Goal: Task Accomplishment & Management: Use online tool/utility

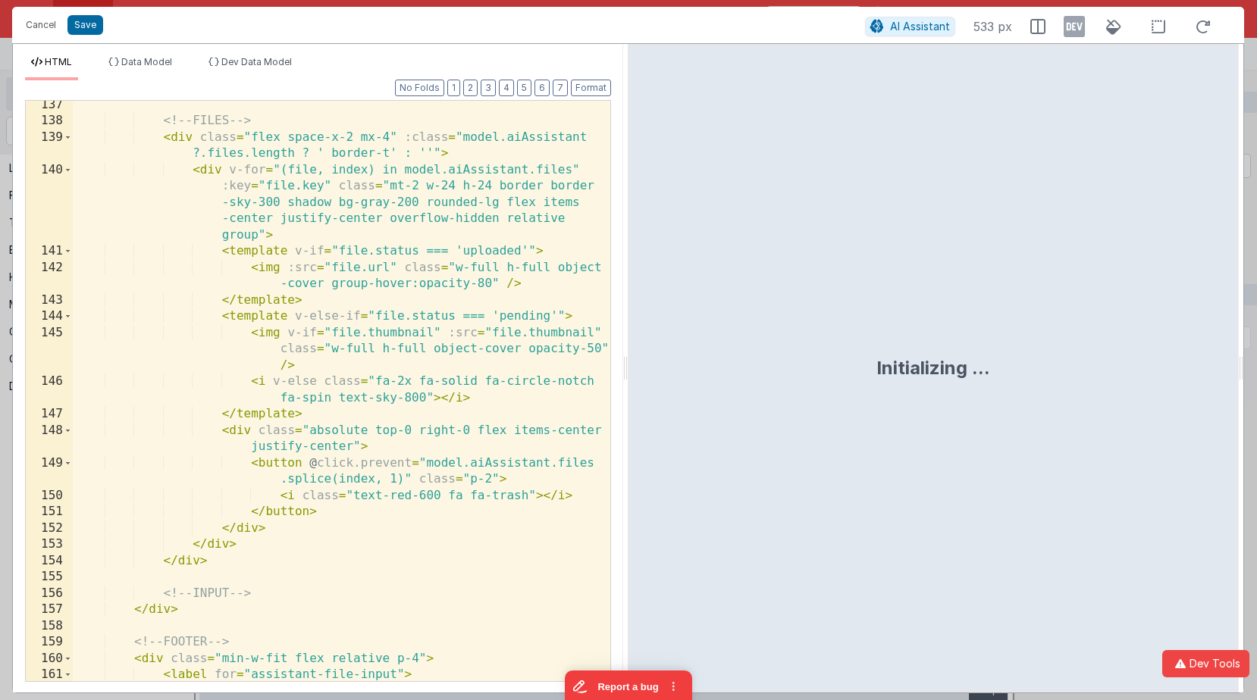
scroll to position [4829, 0]
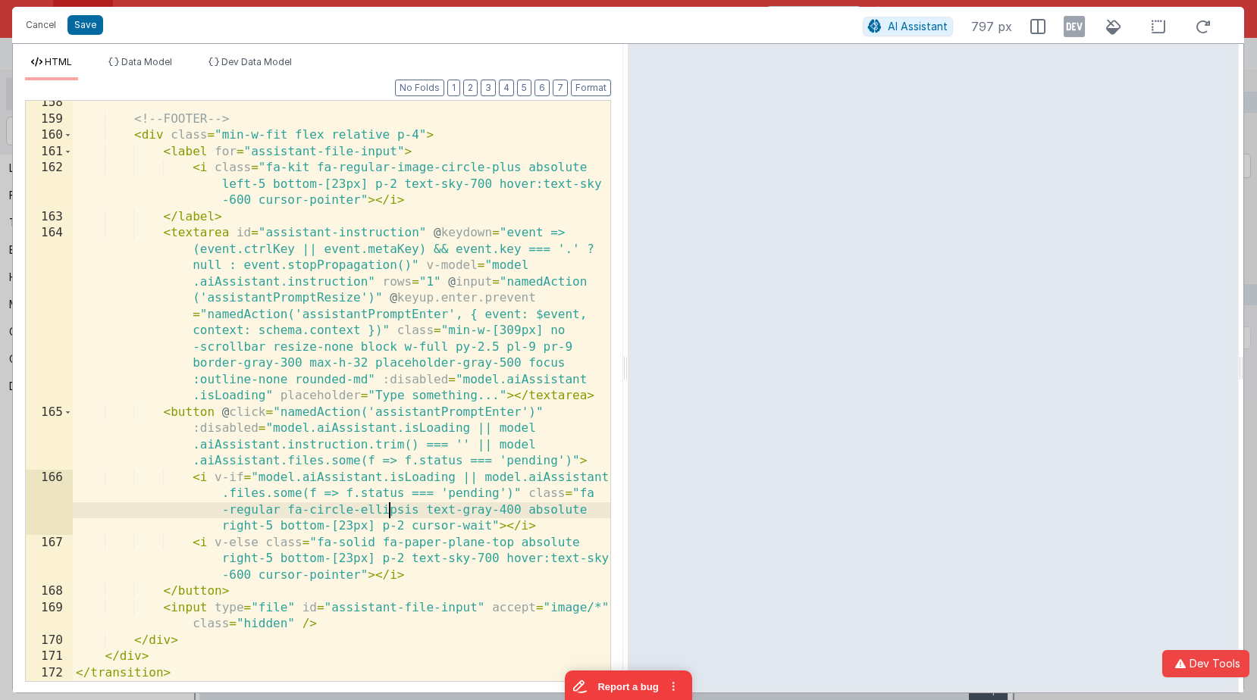
click at [387, 513] on div "<!-- FOOTER --> < div class = "min-w-fit flex relative p-4" > < label for = "as…" at bounding box center [341, 401] width 537 height 613
click at [258, 507] on div "<!-- FOOTER --> < div class = "min-w-fit flex relative p-4" > < label for = "as…" at bounding box center [341, 401] width 537 height 613
click at [418, 508] on div "<!-- FOOTER --> < div class = "min-w-fit flex relative p-4" > < label for = "as…" at bounding box center [341, 401] width 537 height 613
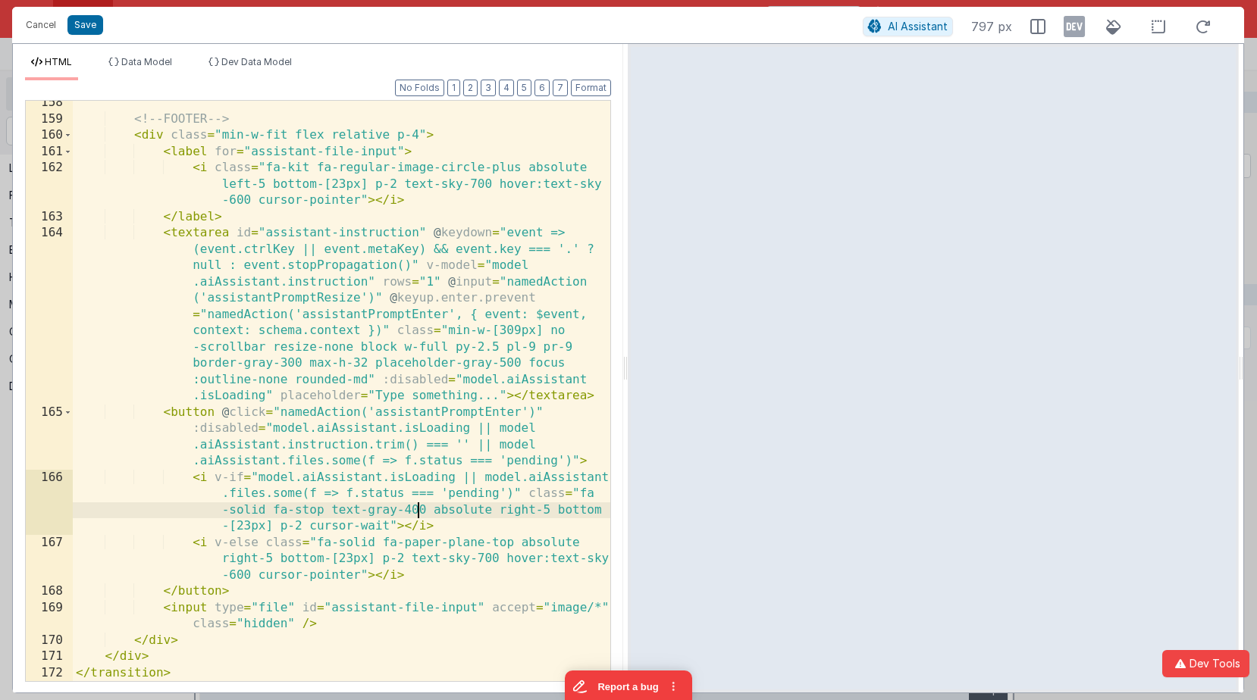
click at [426, 509] on div "<!-- FOOTER --> < div class = "min-w-fit flex relative p-4" > < label for = "as…" at bounding box center [341, 401] width 537 height 613
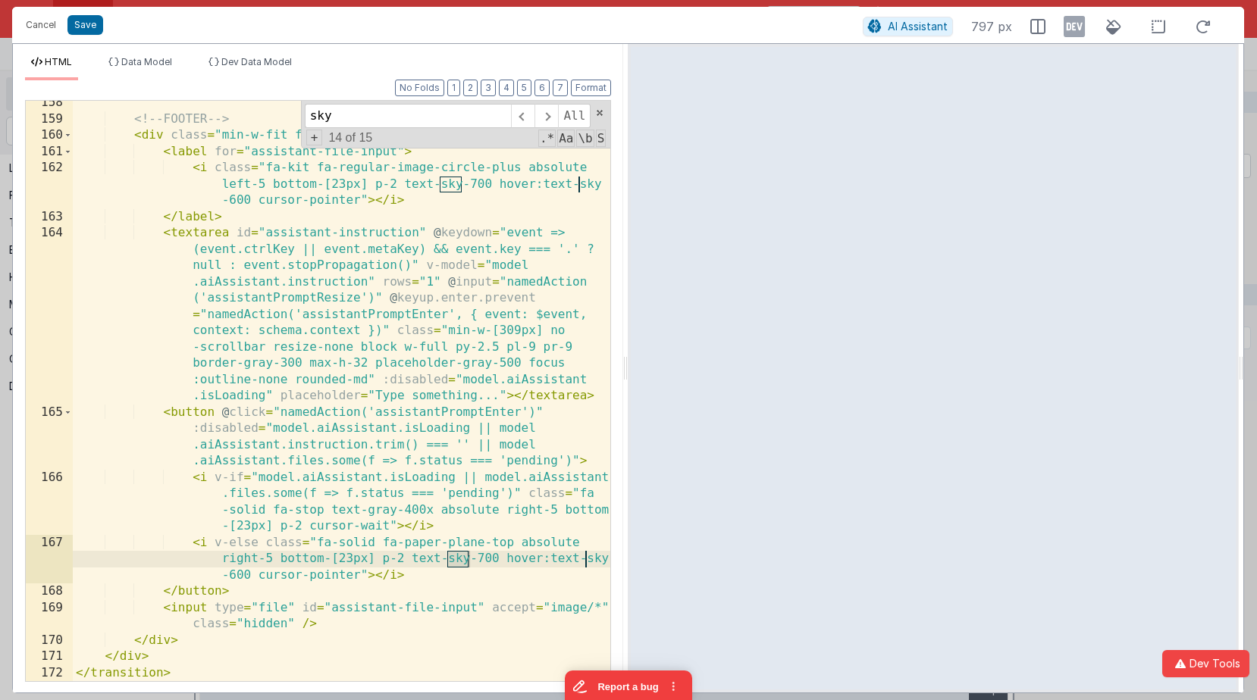
type input "sky"
drag, startPoint x: 496, startPoint y: 559, endPoint x: 408, endPoint y: 561, distance: 88.7
click at [408, 561] on div "<!-- FOOTER --> < div class = "min-w-fit flex relative p-4" > < label for = "as…" at bounding box center [341, 401] width 537 height 613
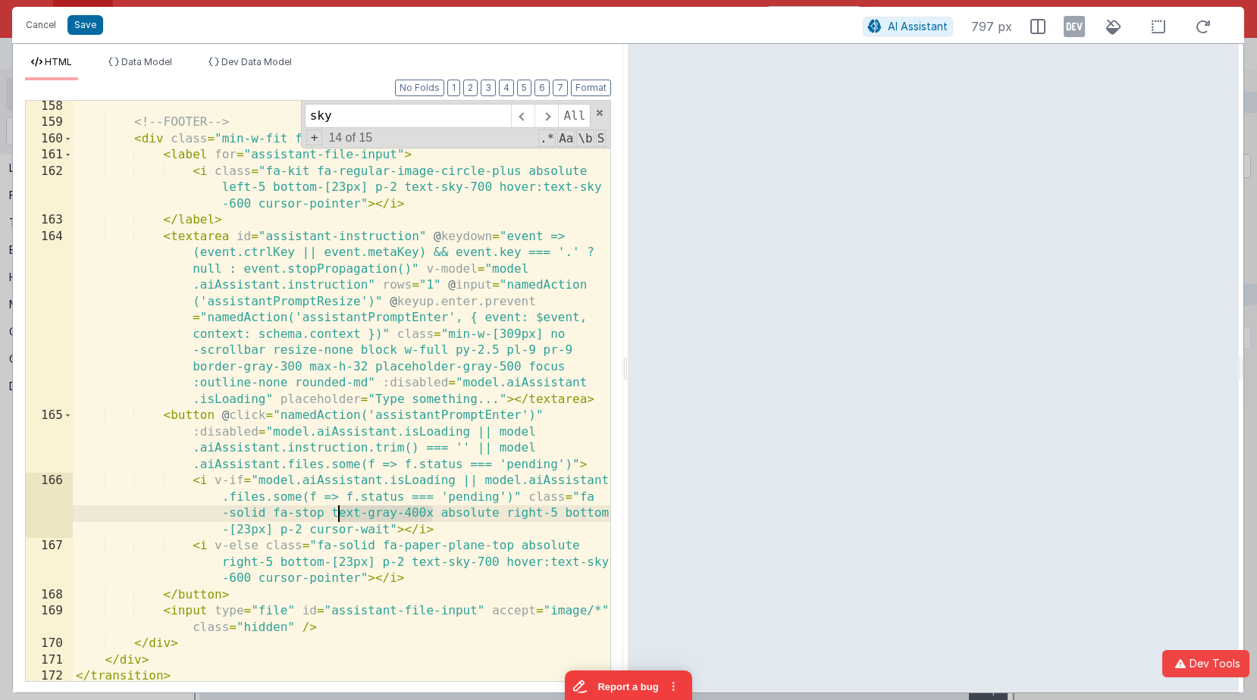
scroll to position [4823, 0]
drag, startPoint x: 434, startPoint y: 514, endPoint x: 330, endPoint y: 515, distance: 103.8
click at [330, 515] on div "<!-- FOOTER --> < div class = "min-w-fit flex relative p-4" > < label for = "as…" at bounding box center [341, 407] width 537 height 613
drag, startPoint x: 386, startPoint y: 532, endPoint x: 308, endPoint y: 533, distance: 78.1
click at [308, 533] on div "<!-- FOOTER --> < div class = "min-w-fit flex relative p-4" > < label for = "as…" at bounding box center [341, 407] width 537 height 613
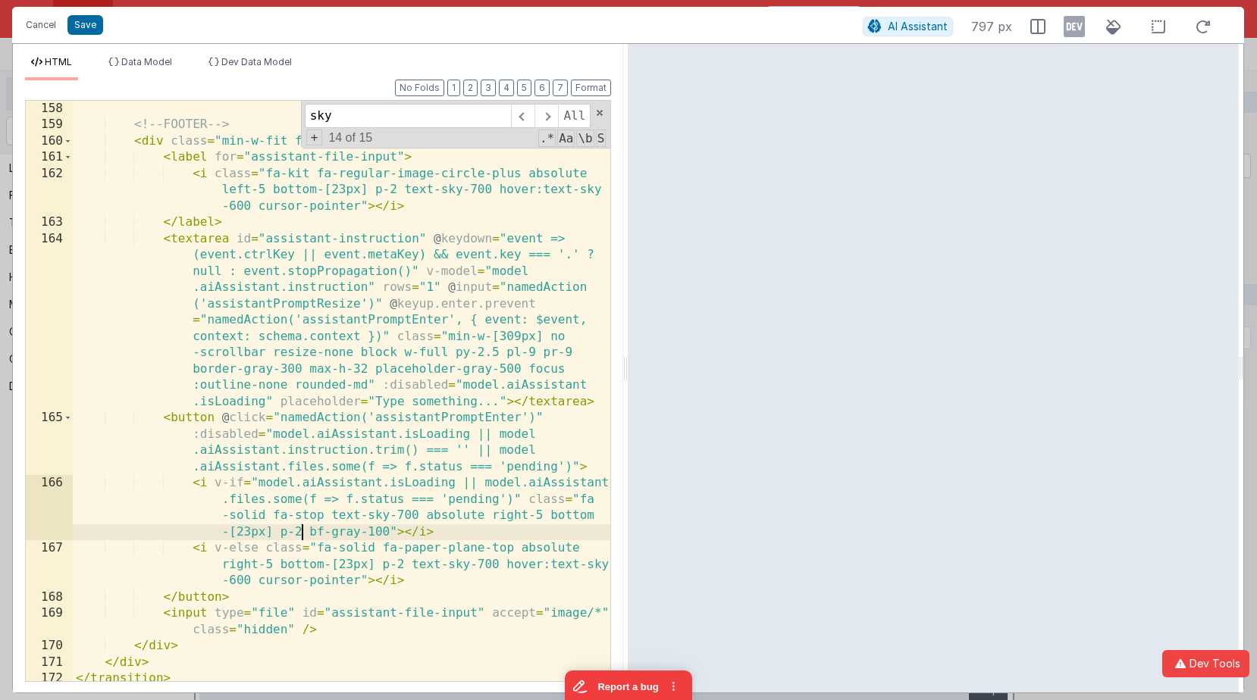
click at [305, 532] on div "<!-- FOOTER --> < div class = "min-w-fit flex relative p-4" > < label for = "as…" at bounding box center [341, 407] width 537 height 613
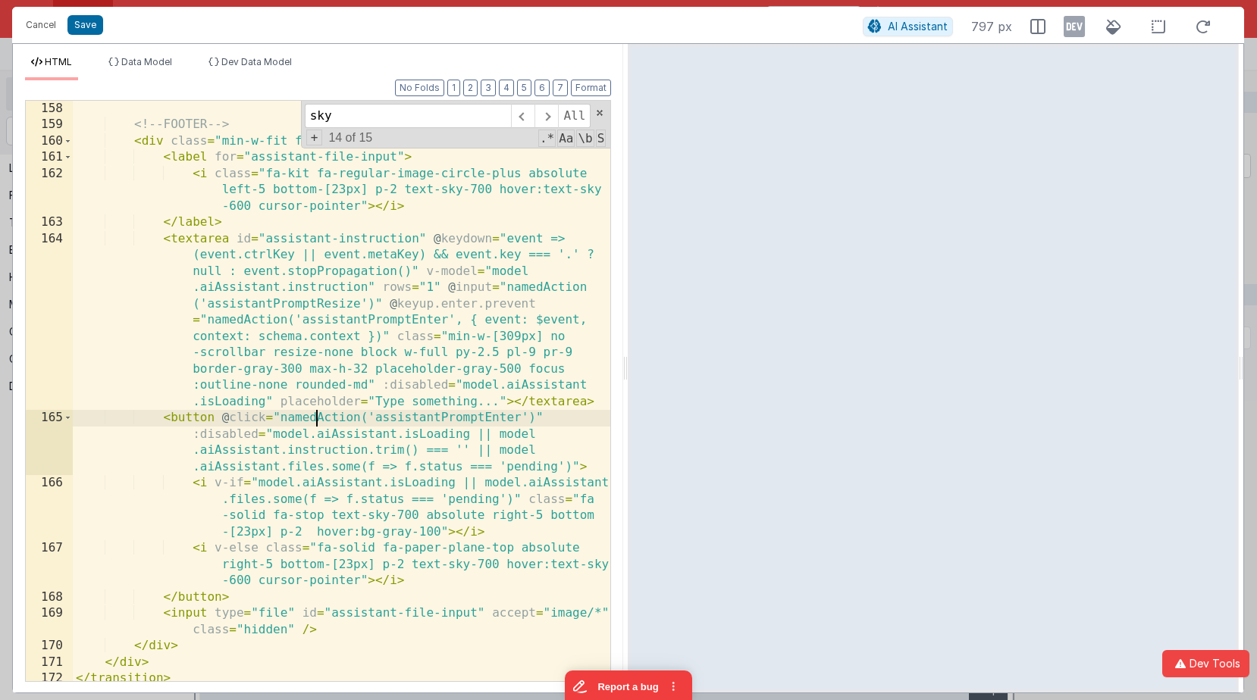
click at [318, 421] on div "<!-- FOOTER --> < div class = "min-w-fit flex relative p-4" > < label for = "as…" at bounding box center [341, 407] width 537 height 613
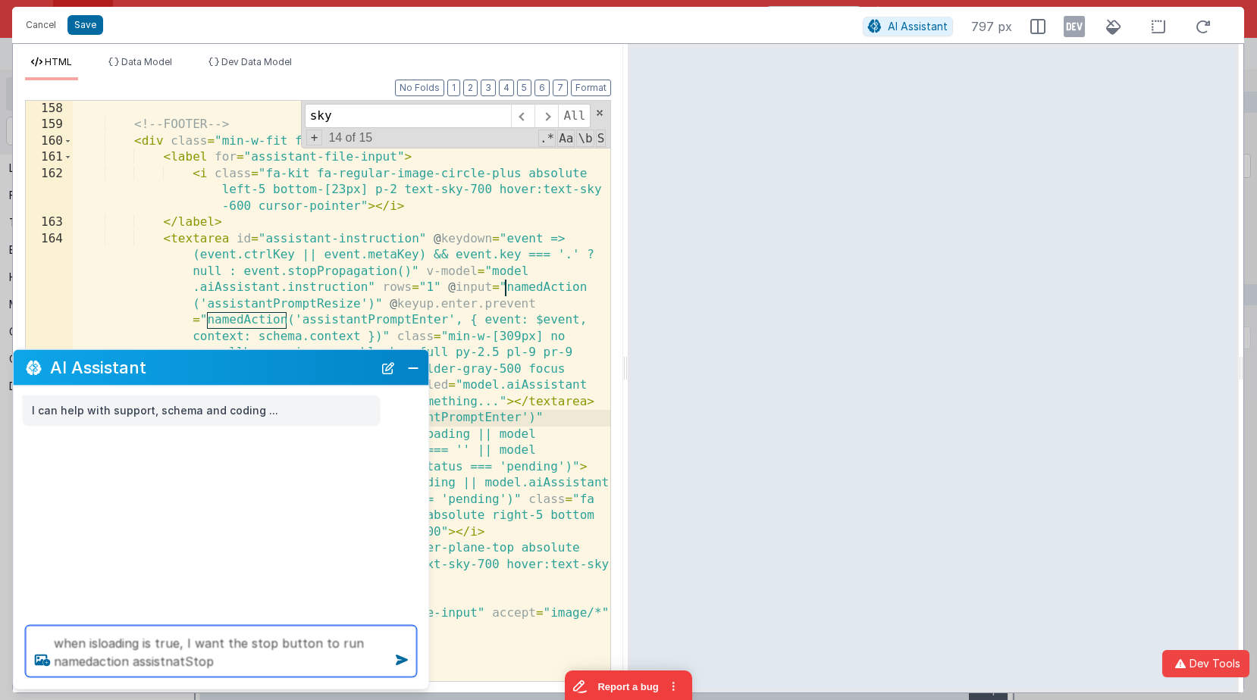
click at [166, 653] on textarea "when isloading is true, I want the stop button to run namedaction assistnatStop" at bounding box center [221, 652] width 391 height 52
click at [165, 653] on textarea "when isloading is true, I want the stop button to run namedaction assistnatStop" at bounding box center [221, 652] width 391 height 52
type textarea "when isloading is true, I want the stop button to run namedaction assistantStop"
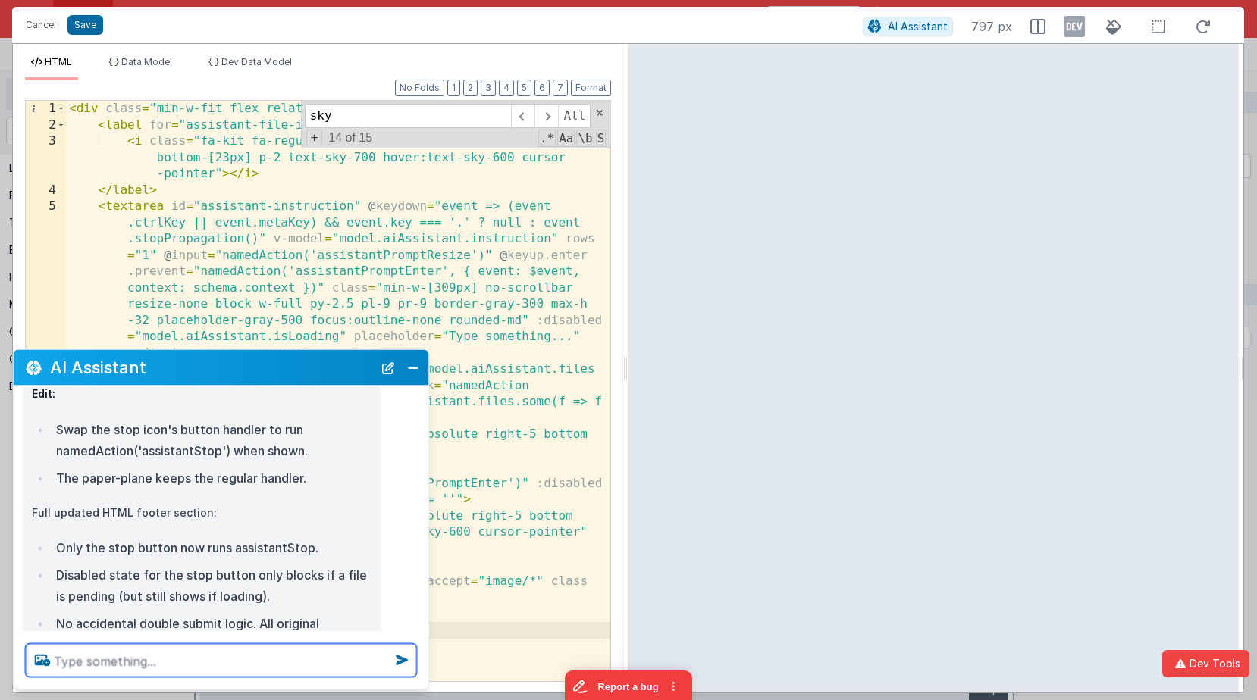
scroll to position [277, 0]
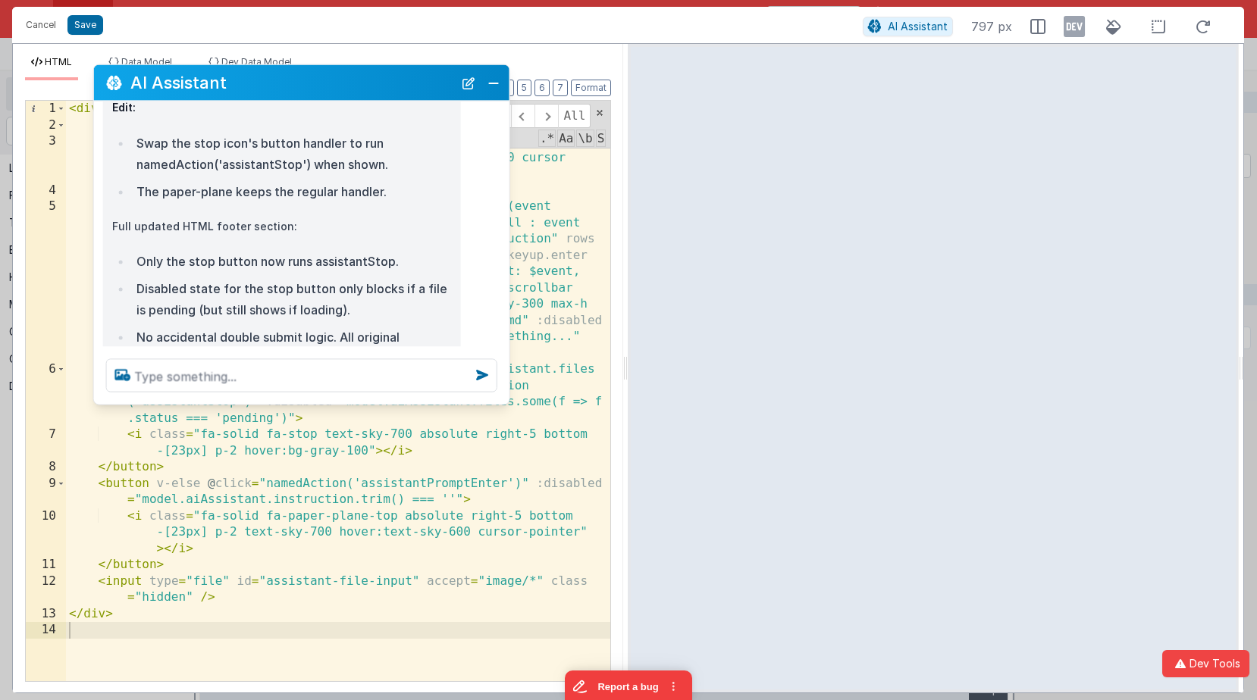
drag, startPoint x: 277, startPoint y: 371, endPoint x: 358, endPoint y: 86, distance: 296.3
click at [358, 86] on h2 "AI Assistant" at bounding box center [291, 83] width 323 height 18
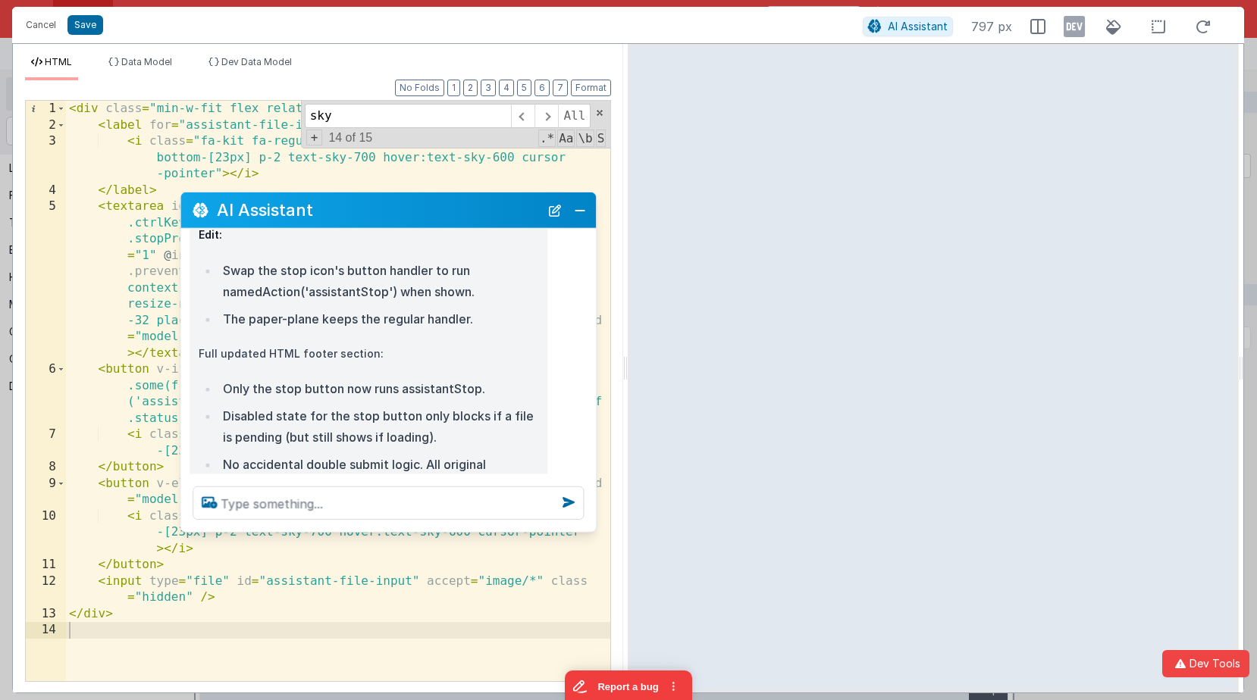
drag, startPoint x: 332, startPoint y: 81, endPoint x: 409, endPoint y: 233, distance: 170.8
click at [418, 208] on h2 "AI Assistant" at bounding box center [378, 210] width 323 height 18
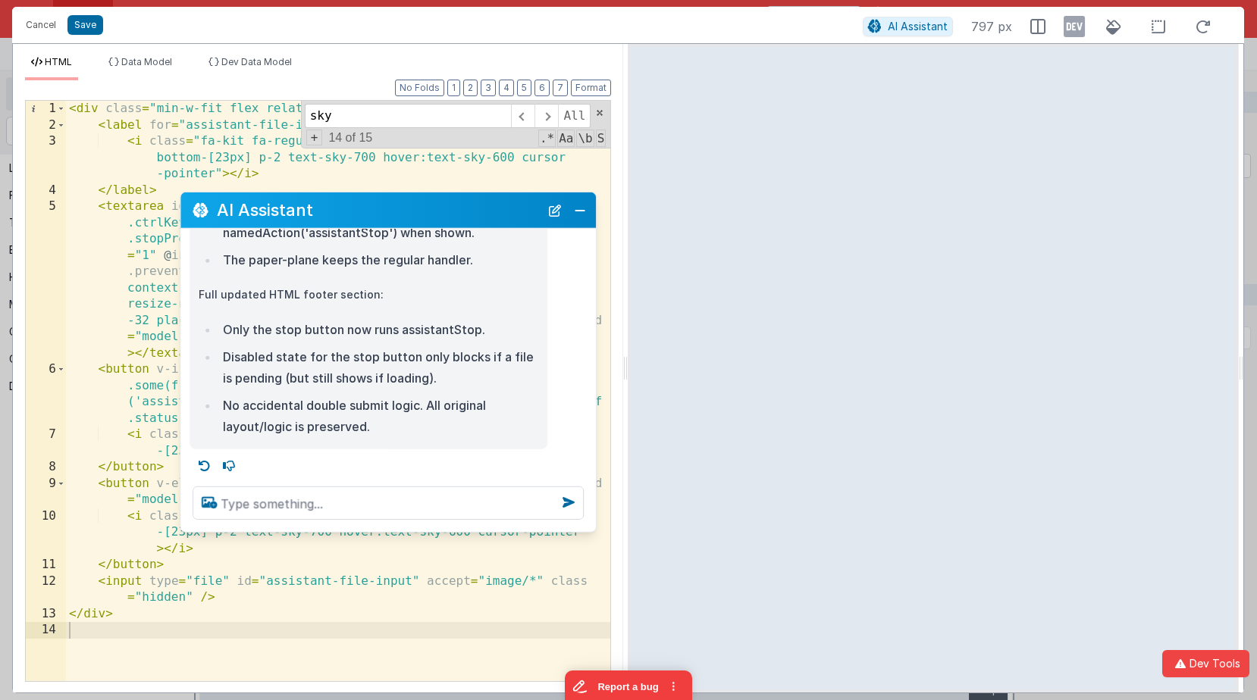
scroll to position [340, 0]
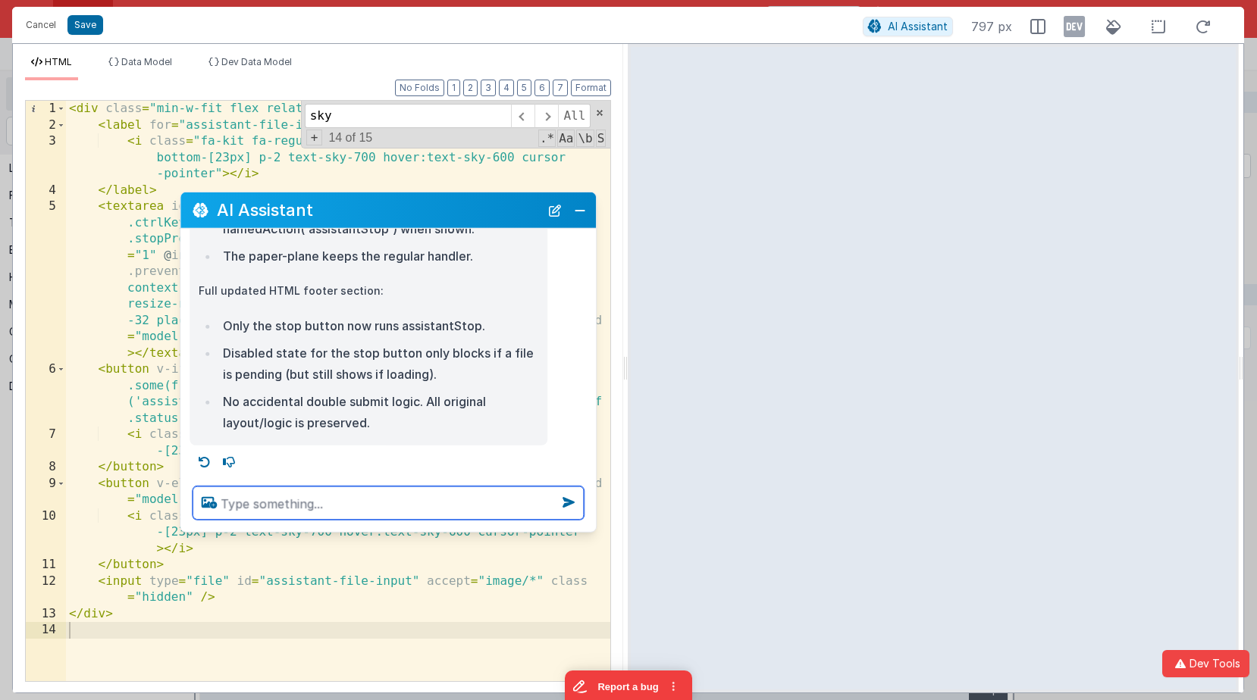
click at [310, 497] on textarea at bounding box center [388, 503] width 391 height 33
type textarea "ok so two buttons?"
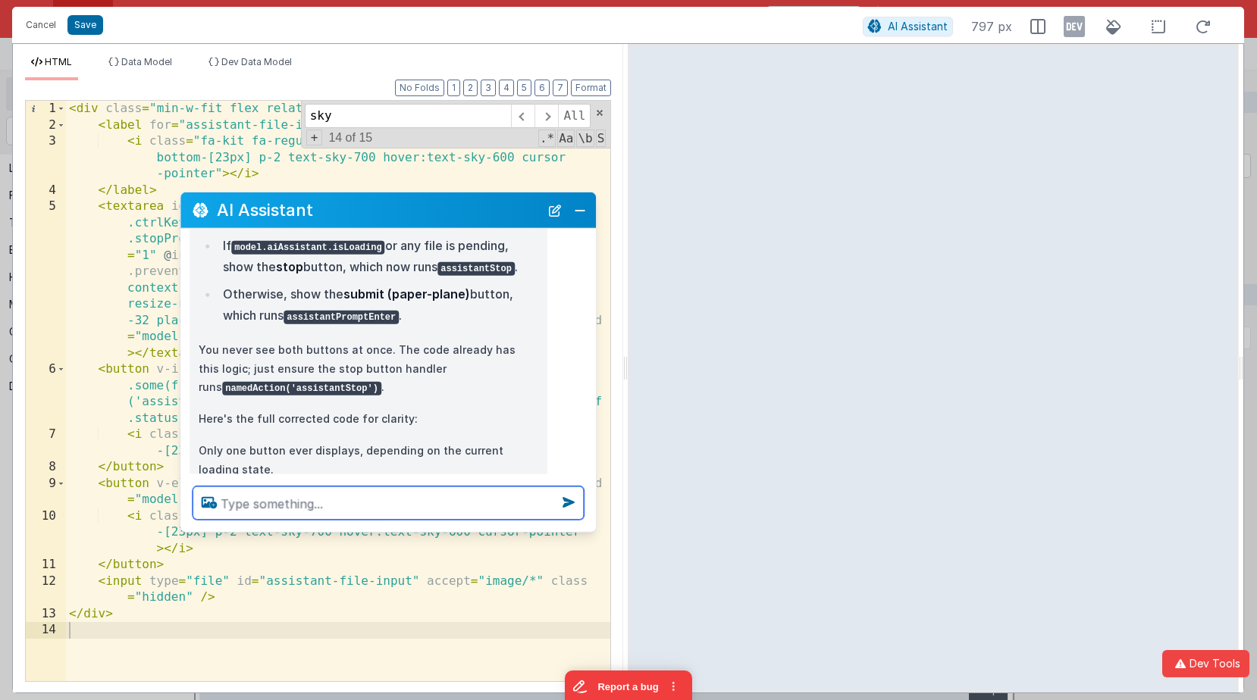
scroll to position [679, 0]
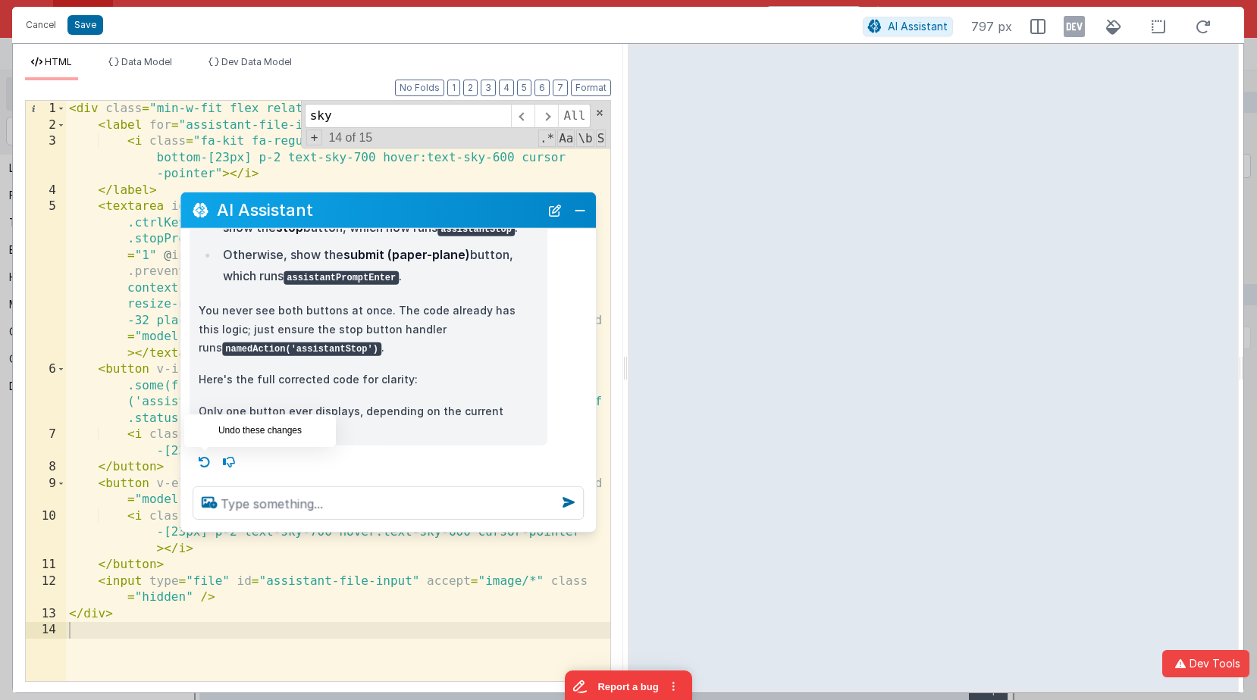
click at [202, 465] on icon at bounding box center [205, 462] width 24 height 24
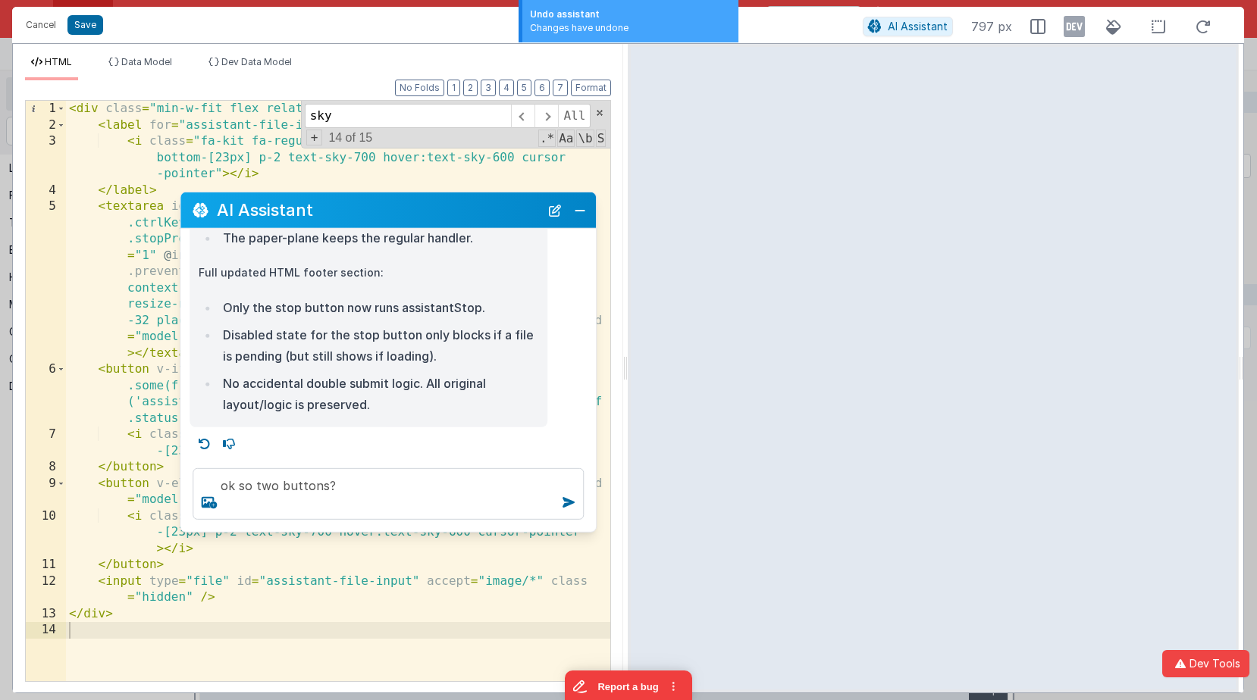
scroll to position [358, 0]
click at [207, 444] on icon at bounding box center [205, 444] width 24 height 24
type textarea "when isloading is true, I want the stop button to run namedaction assistantStop"
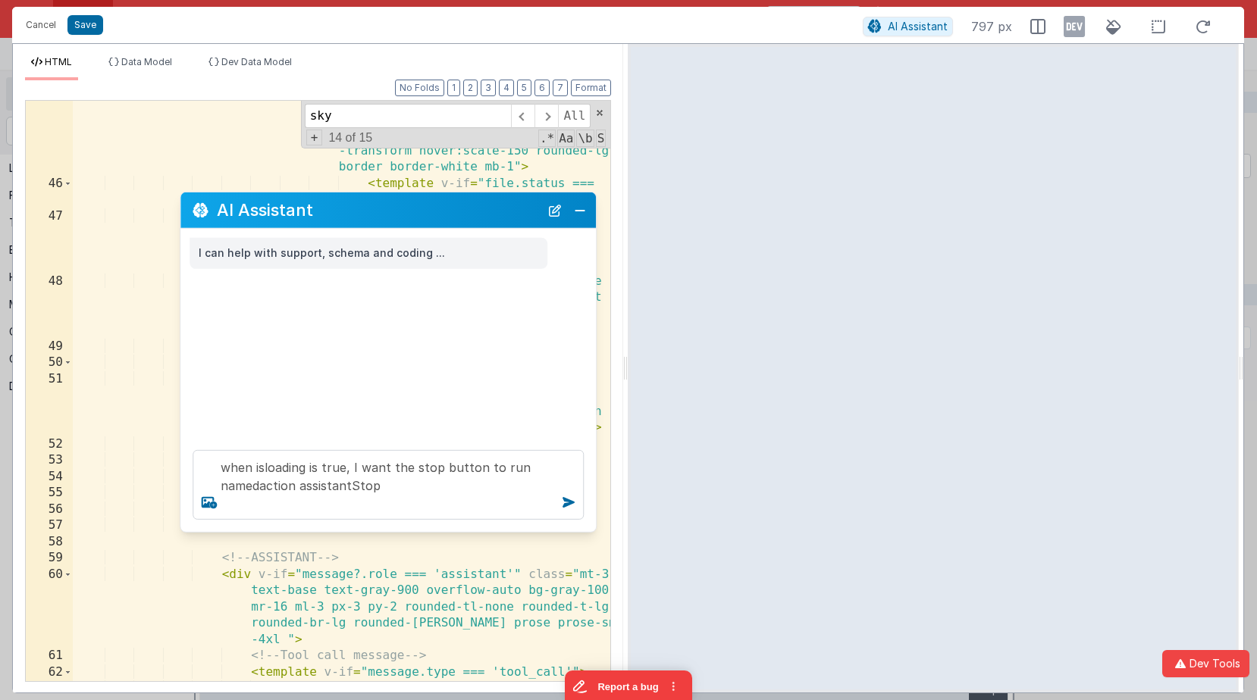
scroll to position [1443, 0]
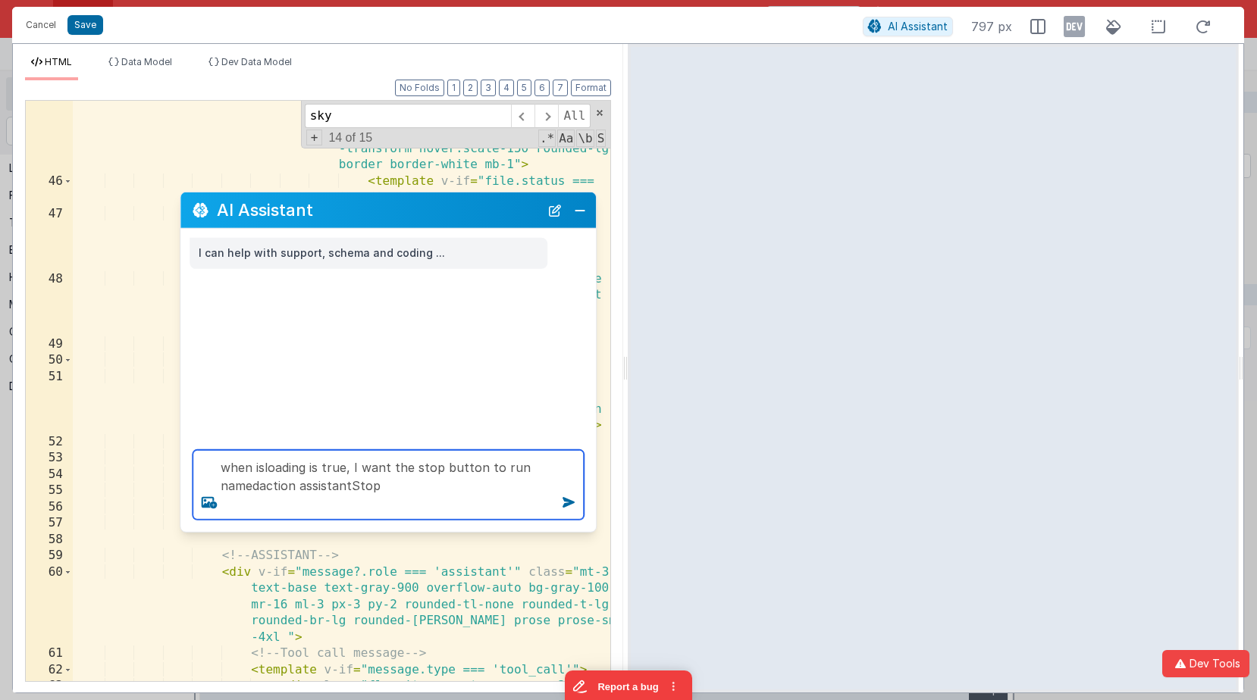
click at [459, 512] on textarea "when isloading is true, I want the stop button to run namedaction assistantStop" at bounding box center [388, 485] width 391 height 70
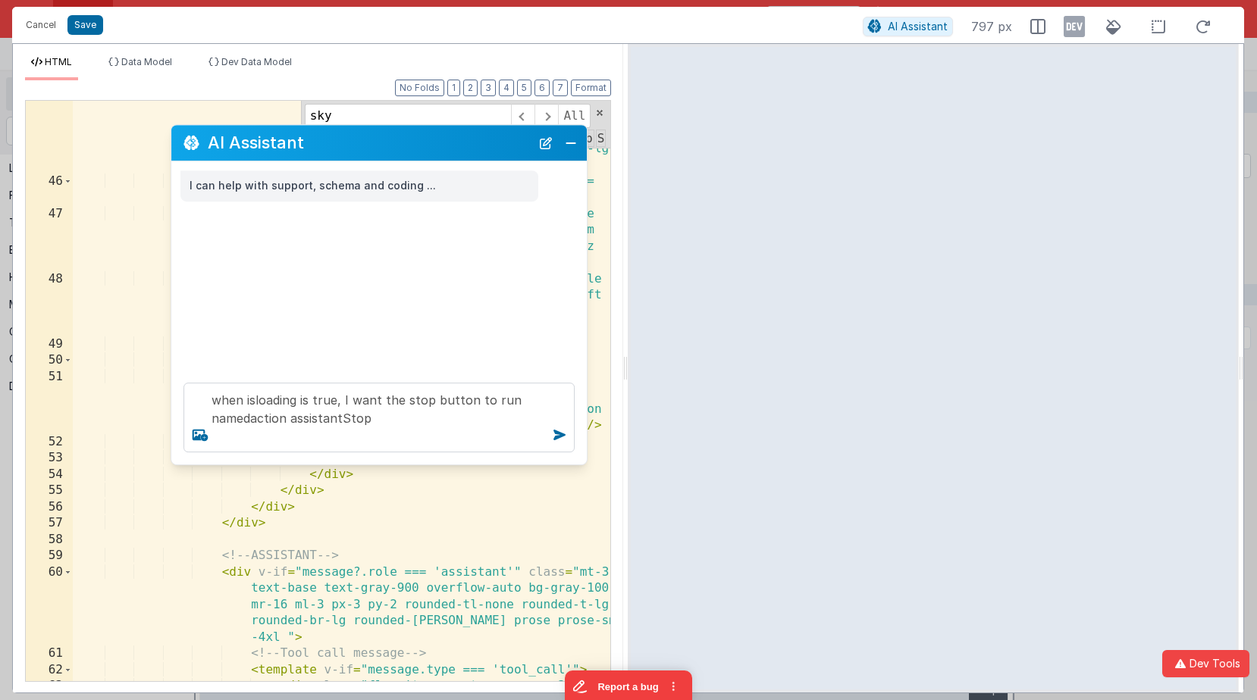
drag, startPoint x: 448, startPoint y: 217, endPoint x: 438, endPoint y: 158, distance: 59.2
click at [439, 149] on h2 "AI Assistant" at bounding box center [369, 143] width 323 height 18
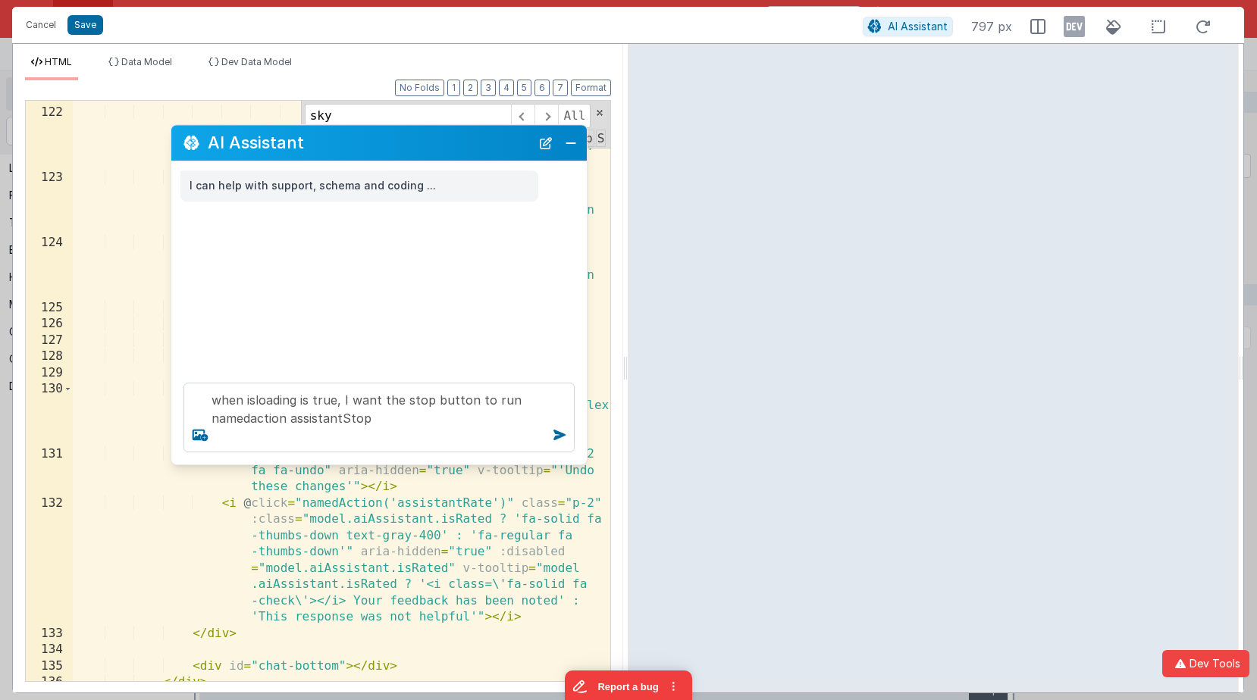
scroll to position [3736, 0]
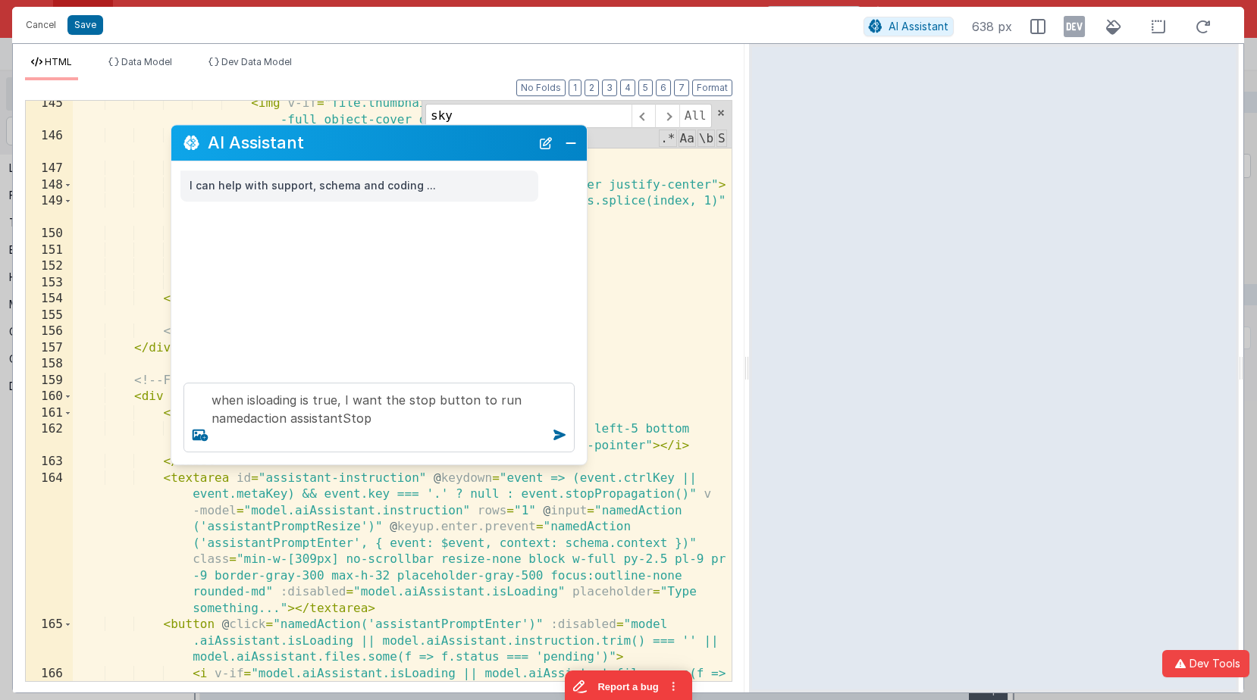
click at [749, 537] on button at bounding box center [748, 546] width 18 height 18
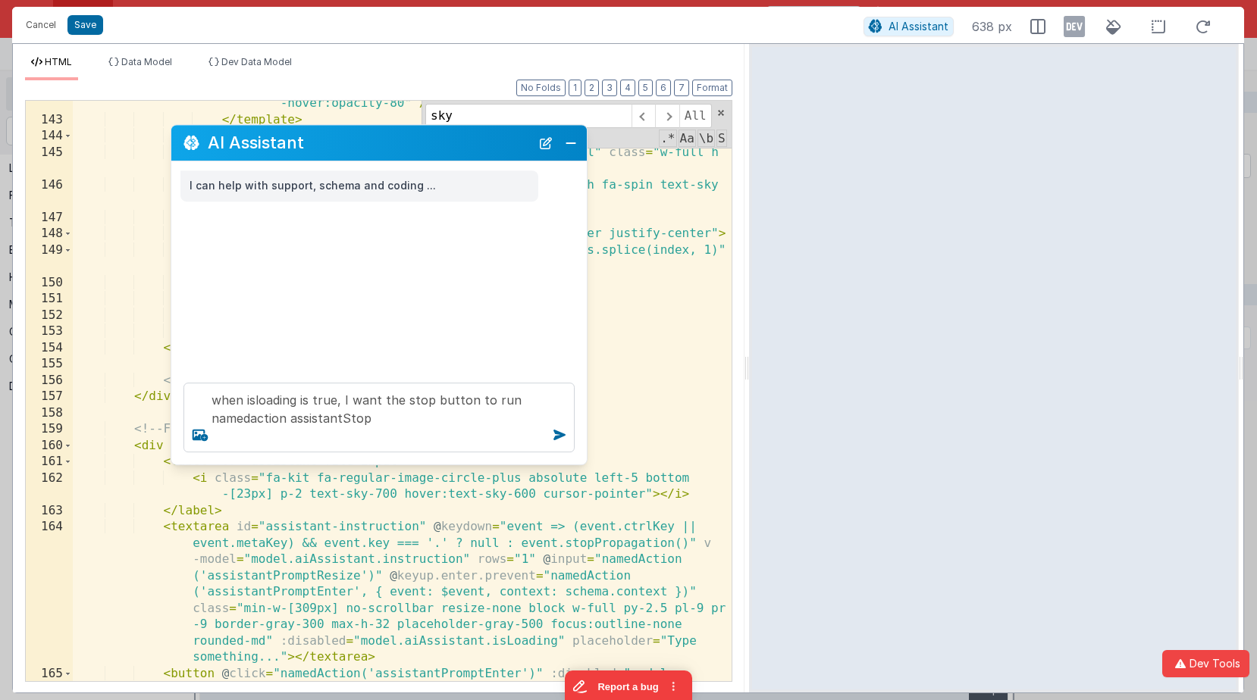
click at [559, 540] on div "< img :src = "file.url" class = "w-full h-full object-cover group -hover:opacit…" at bounding box center [402, 411] width 659 height 662
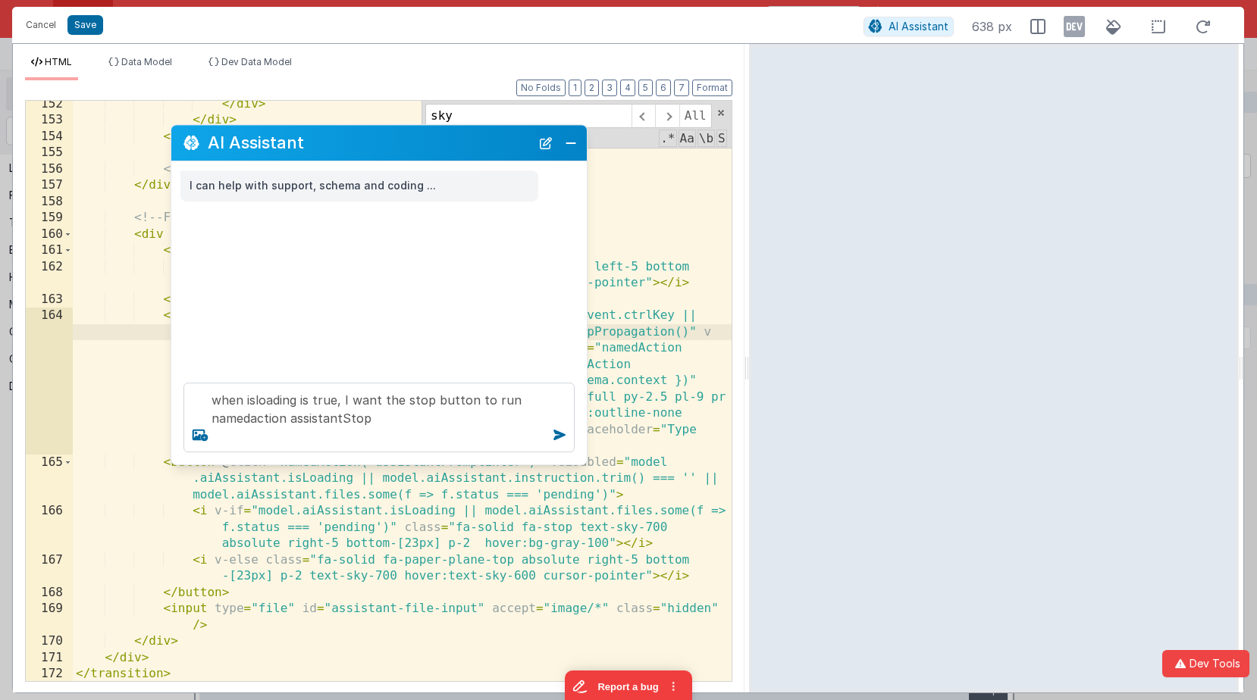
scroll to position [3948, 0]
click at [579, 534] on div "</ div > </ div > </ div > <!-- INPUT --> </ div > <!-- FOOTER --> < div class …" at bounding box center [402, 402] width 659 height 613
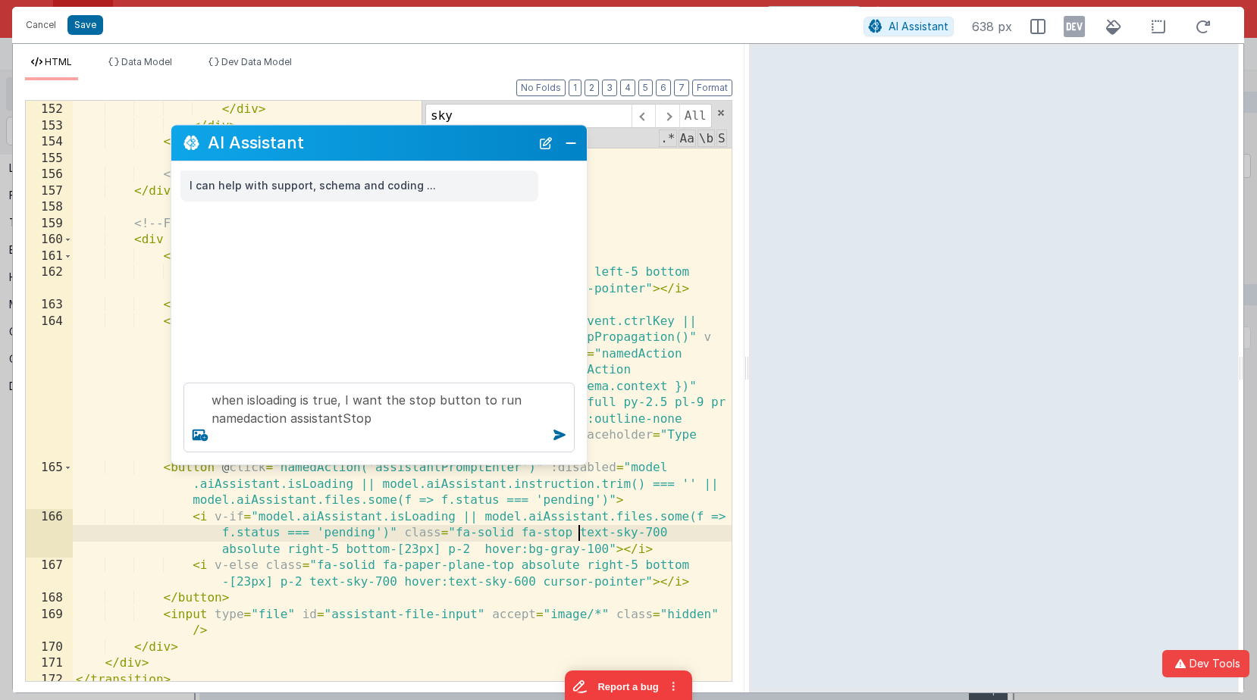
scroll to position [3920, 0]
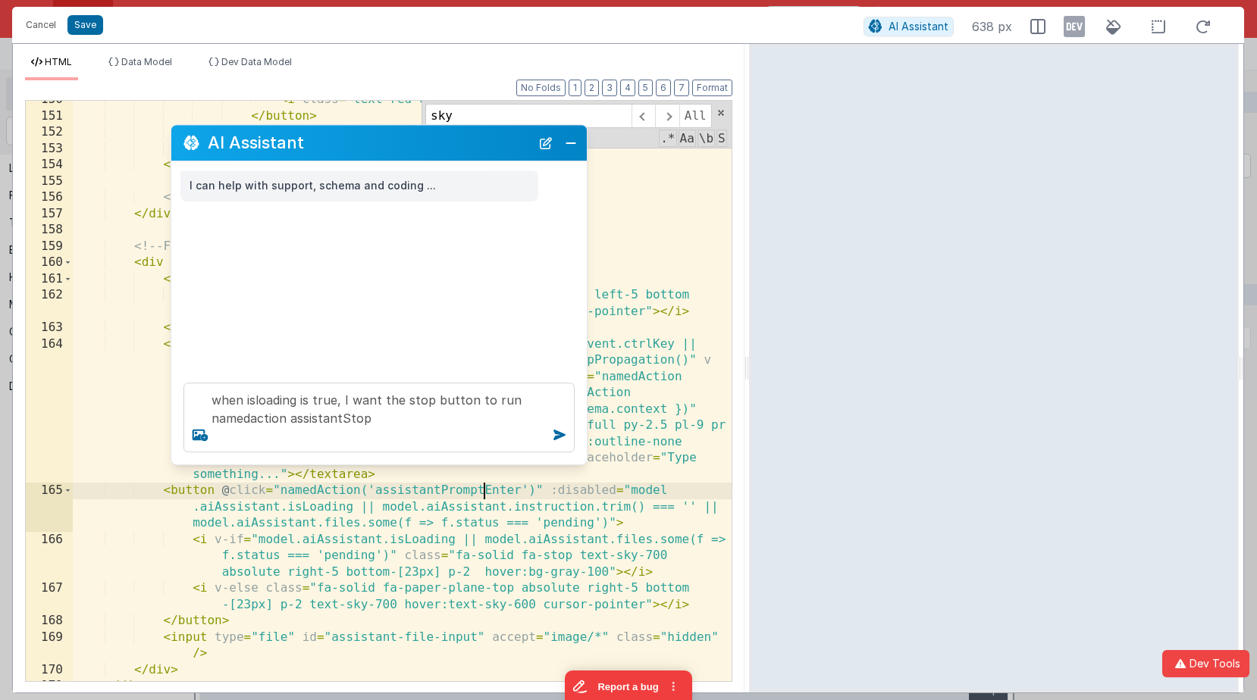
click at [484, 490] on div "< i class = "text-red-600 fa fa-trash" > </ i > </ button > </ div > </ div > <…" at bounding box center [402, 398] width 659 height 613
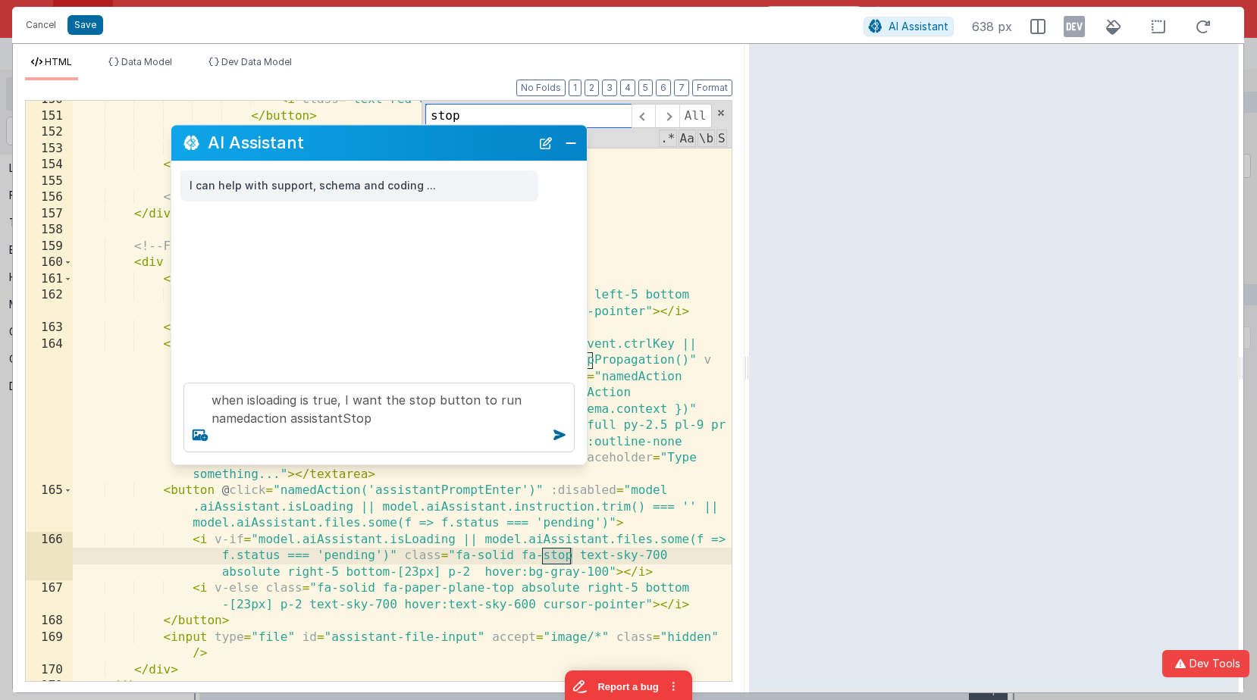
type input "stop"
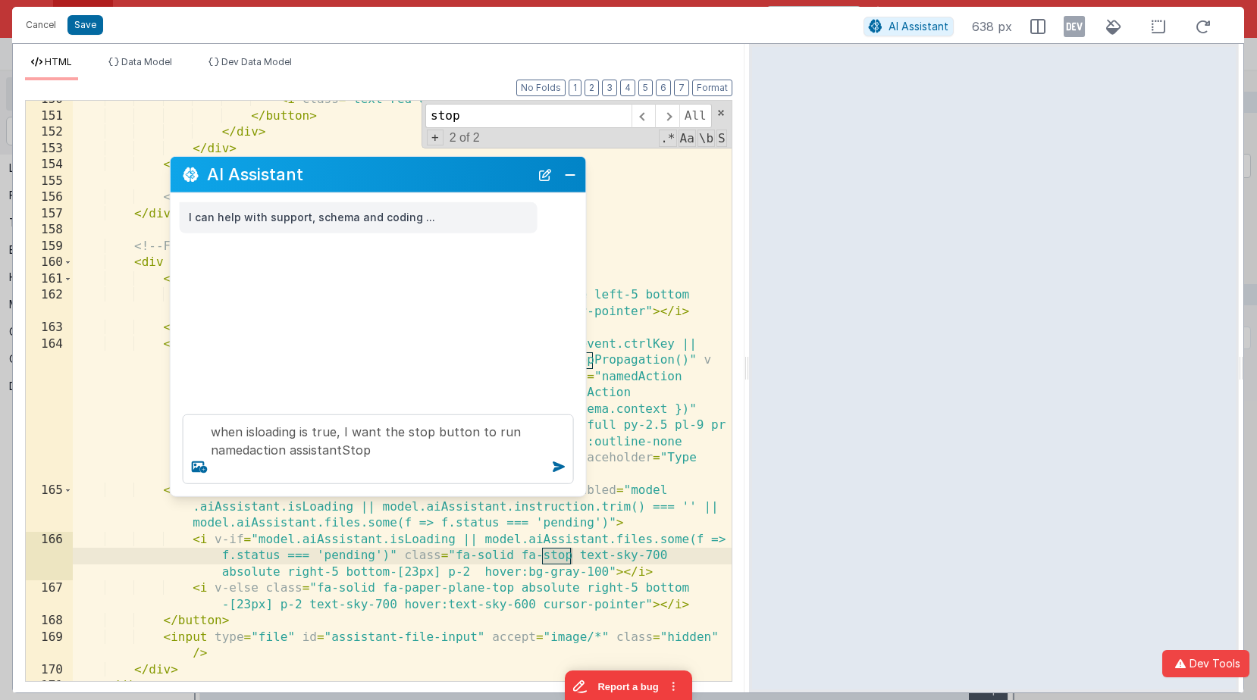
drag, startPoint x: 482, startPoint y: 146, endPoint x: 484, endPoint y: 171, distance: 25.1
click at [481, 177] on h2 "AI Assistant" at bounding box center [368, 174] width 323 height 18
click at [644, 124] on span at bounding box center [642, 116] width 23 height 24
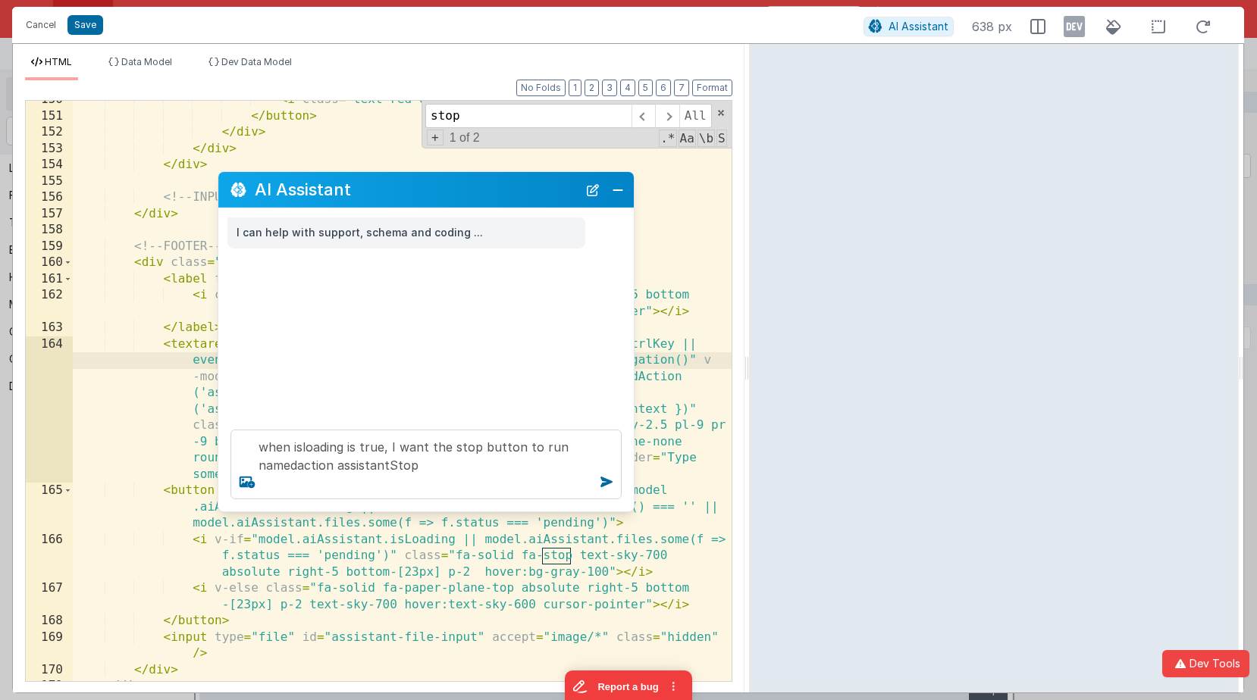
drag, startPoint x: 469, startPoint y: 186, endPoint x: 518, endPoint y: 202, distance: 50.8
click at [518, 202] on div "AI Assistant" at bounding box center [425, 190] width 415 height 36
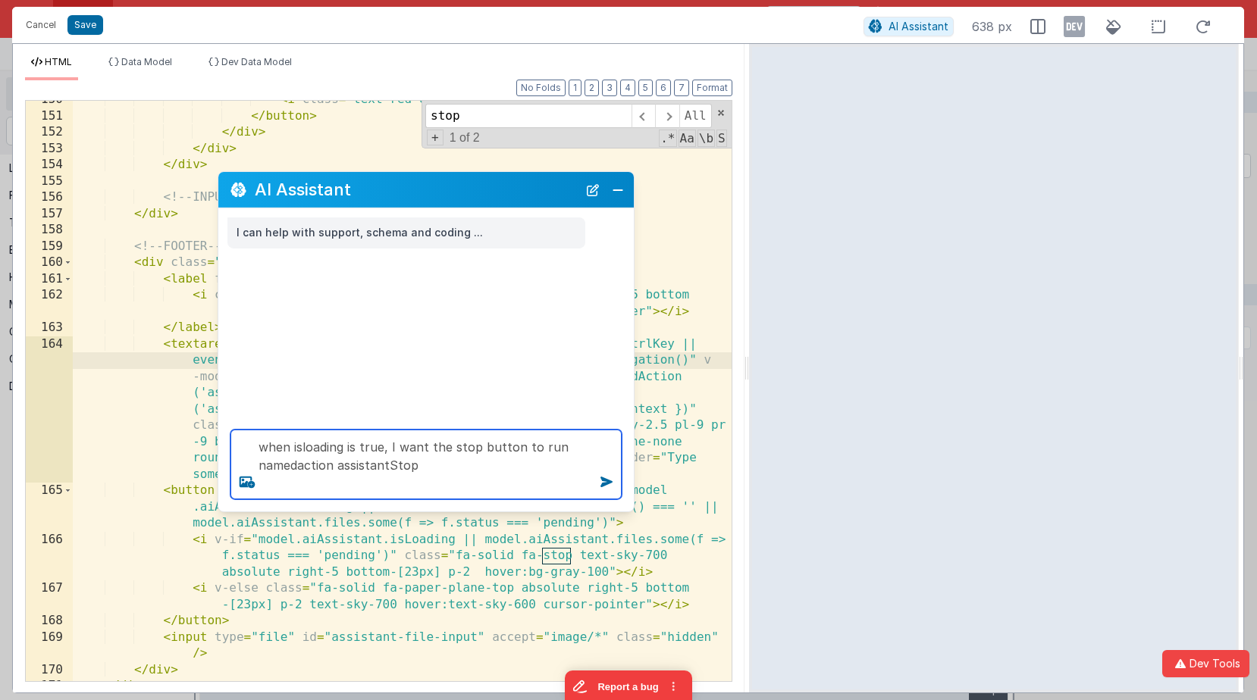
click at [455, 464] on textarea "when isloading is true, I want the stop button to run namedaction assistantStop" at bounding box center [425, 465] width 391 height 70
type textarea "when isloading is true, I want the stop button to run namedaction assistantStop"
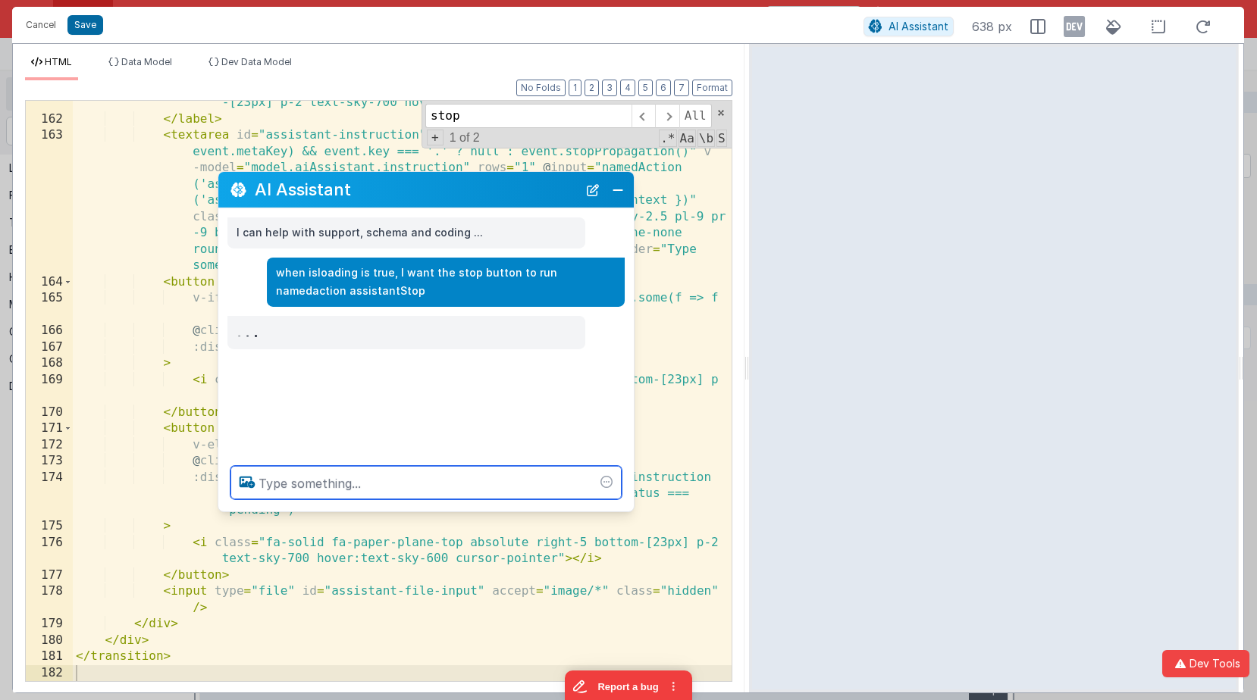
scroll to position [4096, 0]
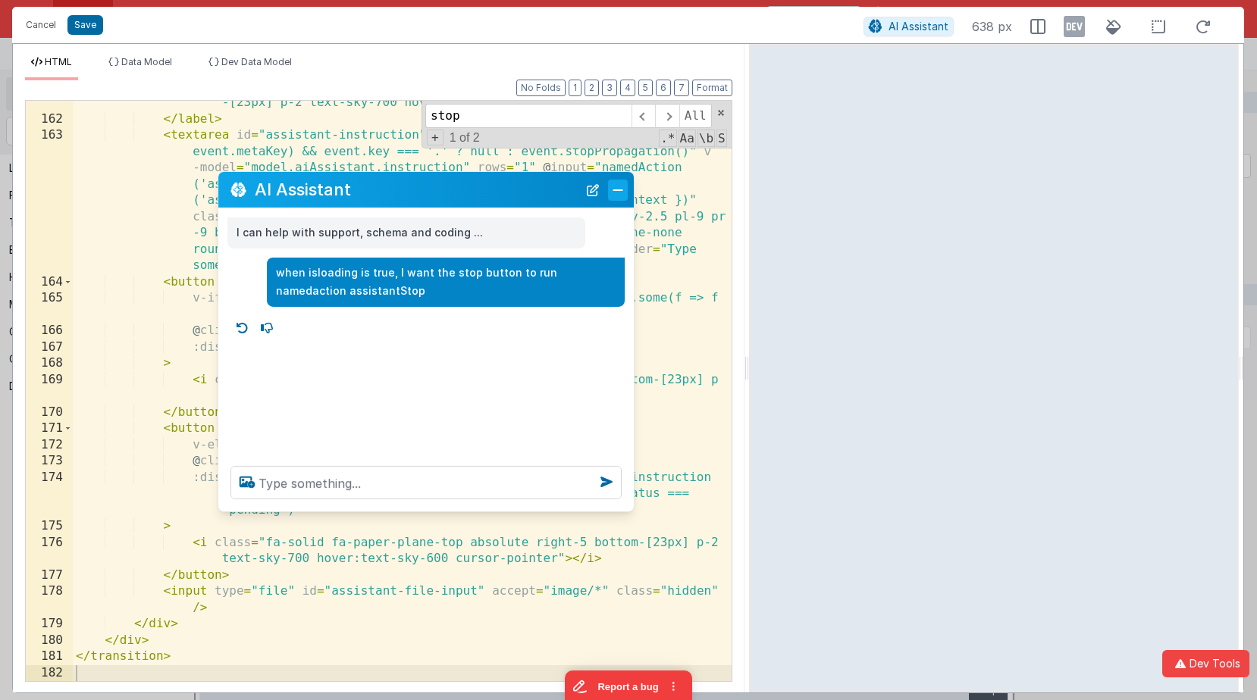
click at [613, 197] on button "Close" at bounding box center [618, 189] width 20 height 21
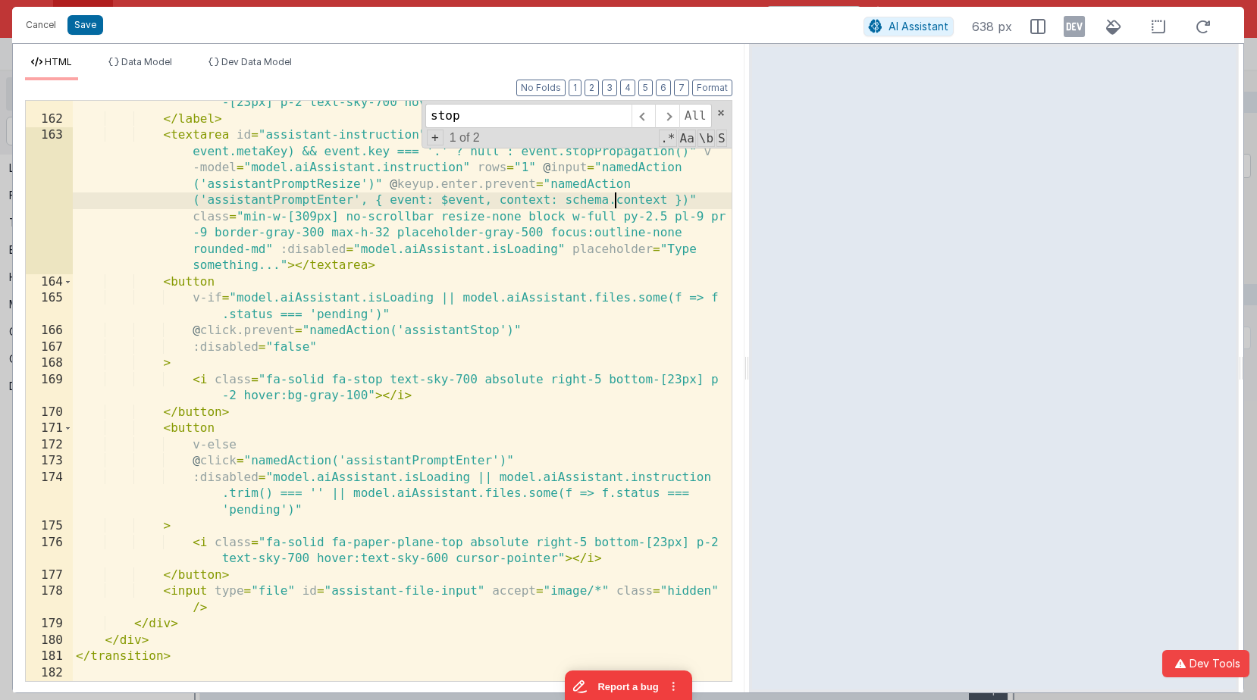
click at [613, 197] on div "< i class = "fa-kit fa-regular-image-circle-plus absolute left-5 bottom -[23px]…" at bounding box center [402, 394] width 659 height 630
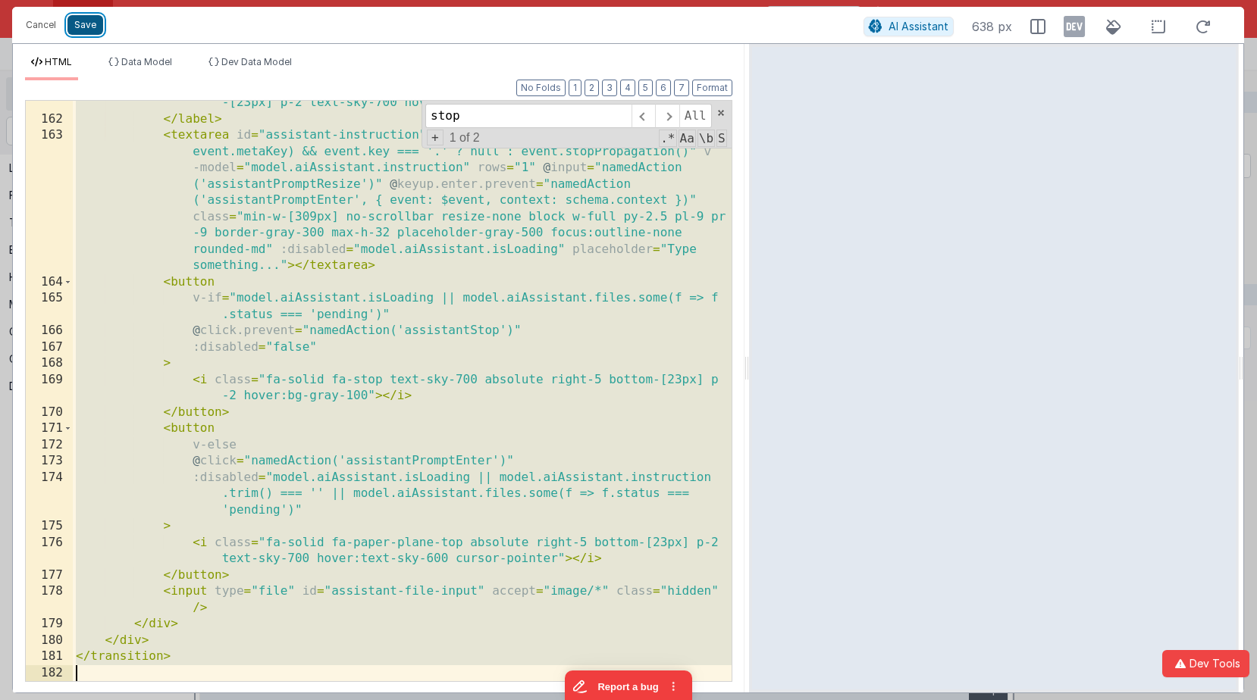
click at [81, 21] on button "Save" at bounding box center [85, 25] width 36 height 20
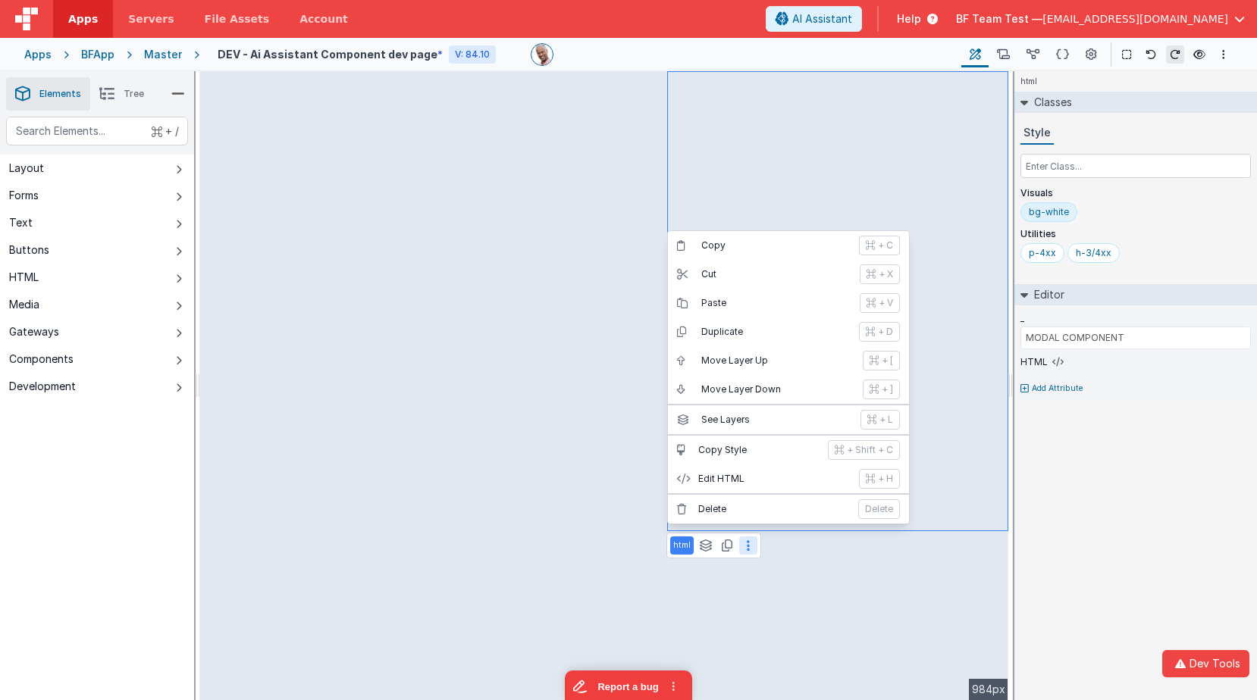
click at [1132, 452] on div "html Classes Style Visuals bg-white Utilities p-4xx h-3/4xx Editor _ MODAL COMP…" at bounding box center [1135, 385] width 243 height 629
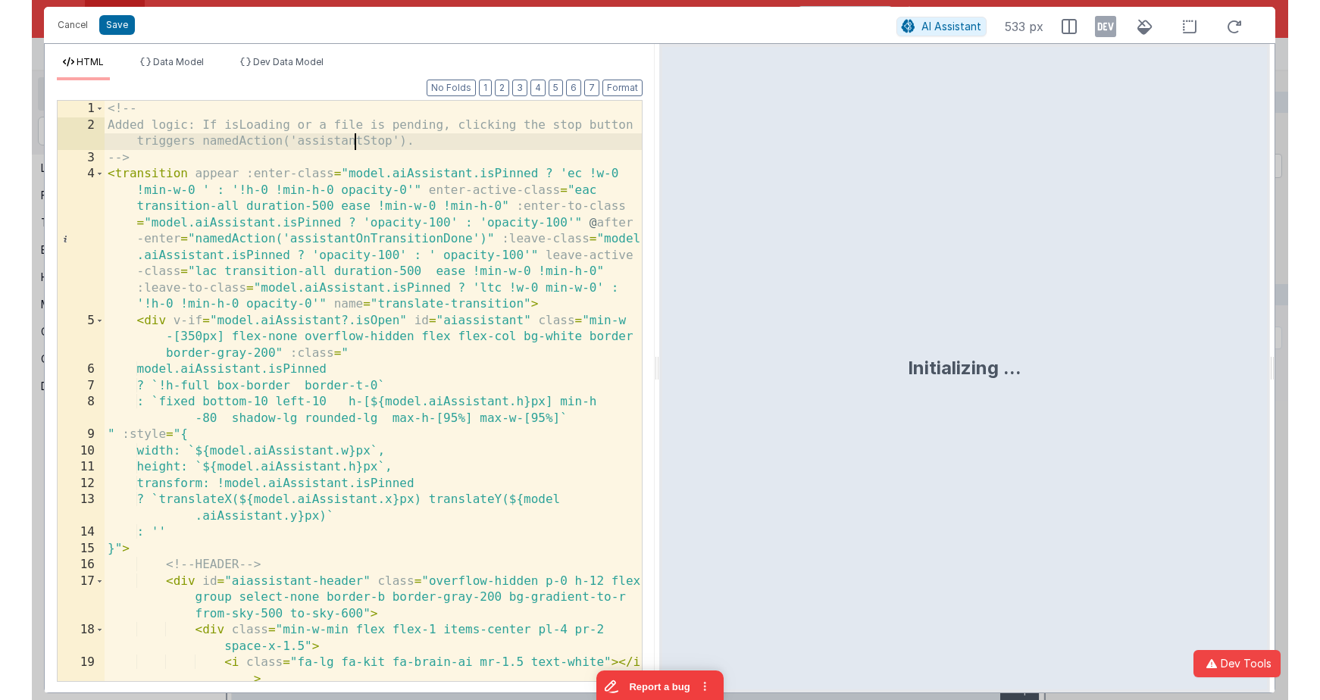
scroll to position [0, 0]
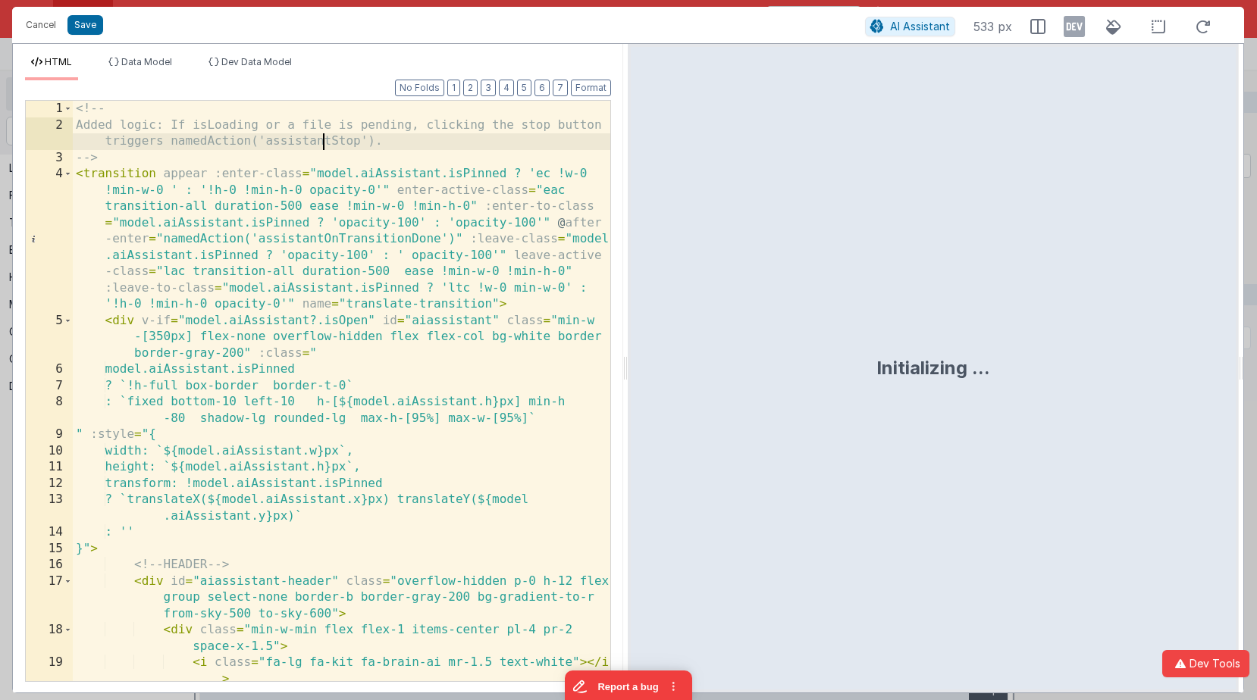
click at [320, 149] on div "<!-- Added logic: If isLoading or a file is pending, clicking the stop button t…" at bounding box center [341, 416] width 537 height 630
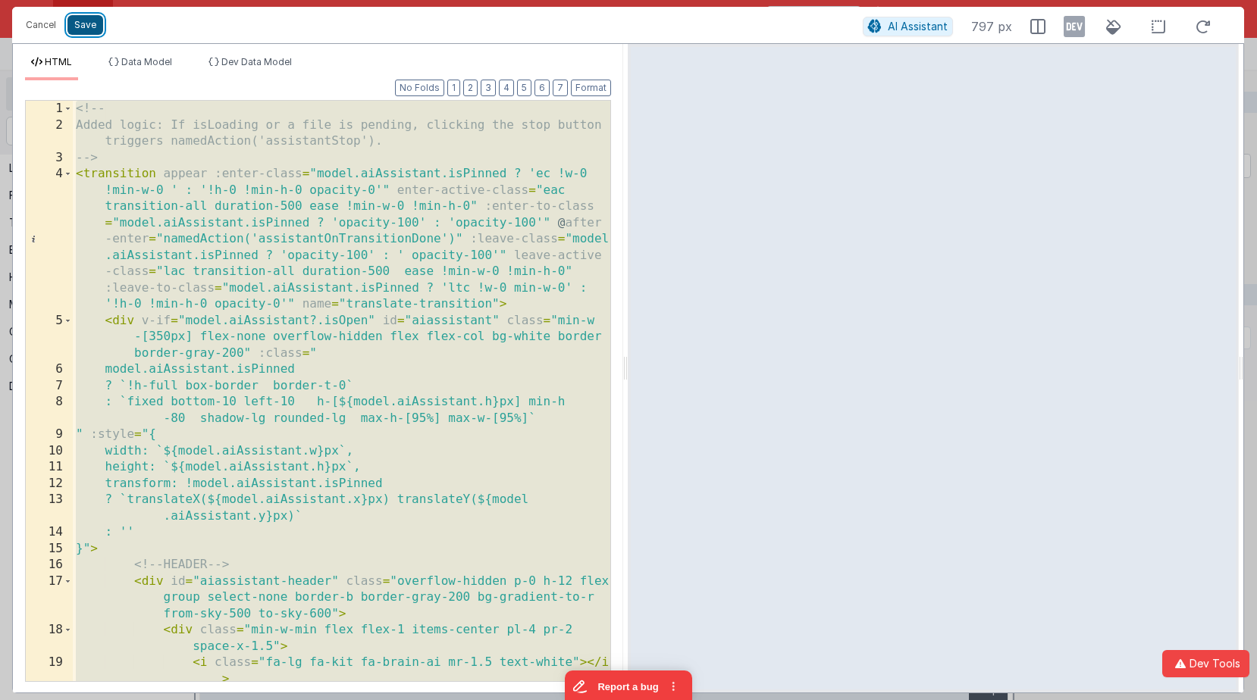
click at [89, 27] on button "Save" at bounding box center [85, 25] width 36 height 20
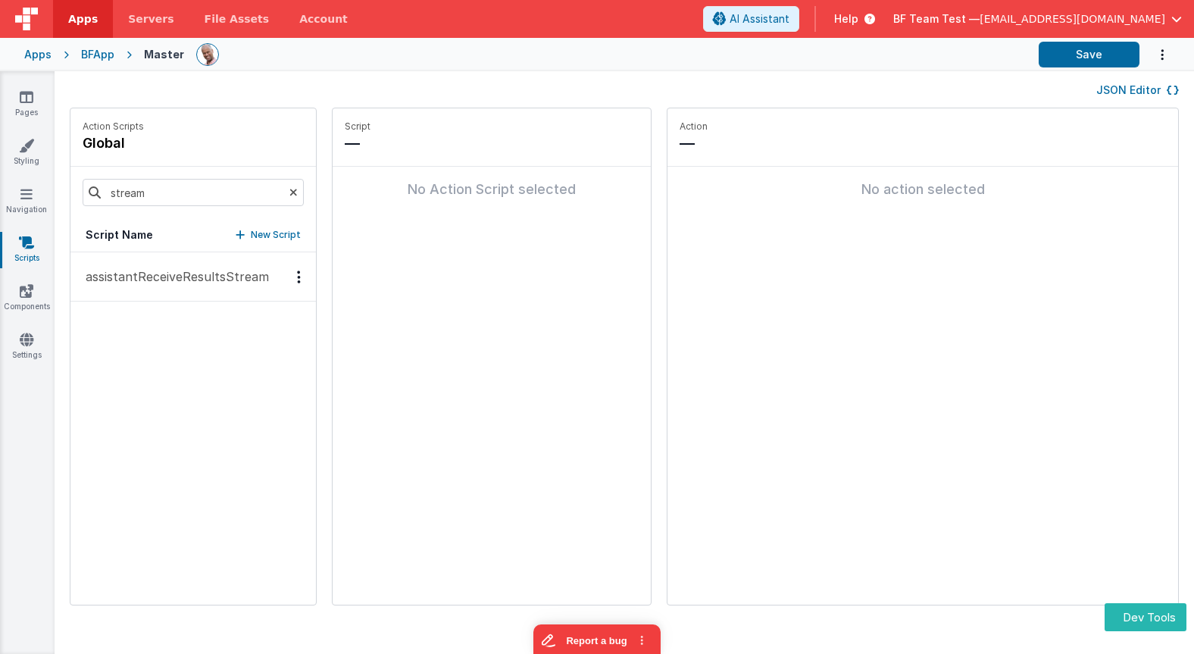
drag, startPoint x: 205, startPoint y: 285, endPoint x: 293, endPoint y: 271, distance: 89.8
click at [204, 285] on p "assistantReceiveResultsStream" at bounding box center [173, 277] width 193 height 18
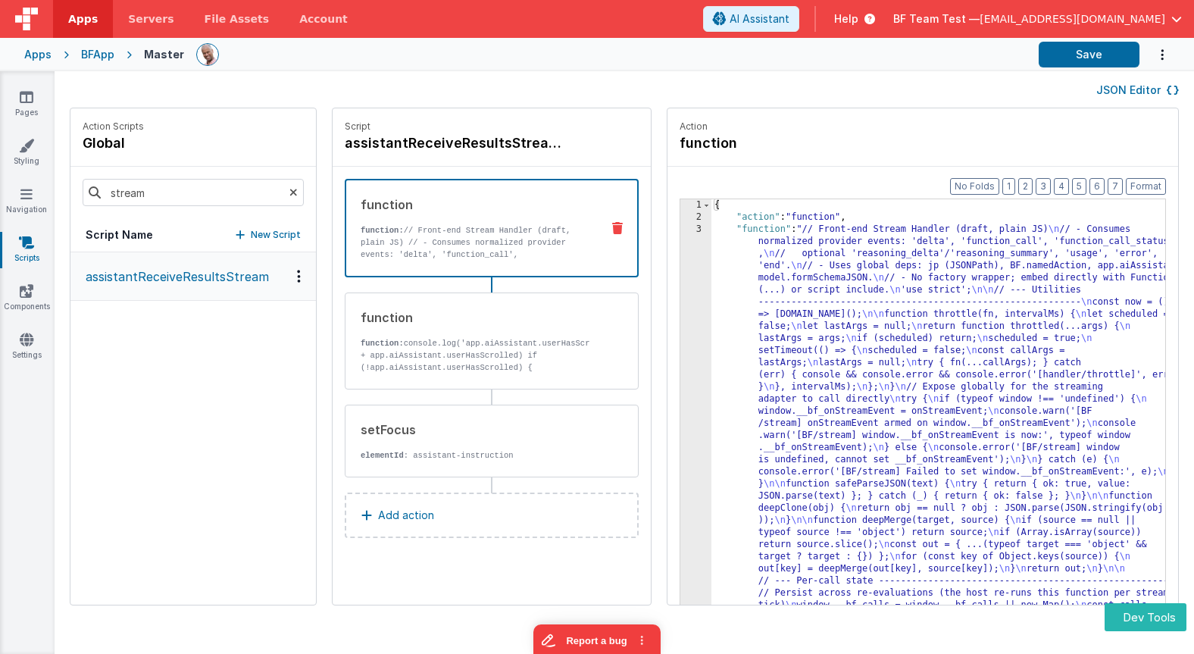
click at [481, 228] on p "function: // Front-end Stream Handler (draft, plain JS) // - Consumes normalize…" at bounding box center [475, 284] width 228 height 121
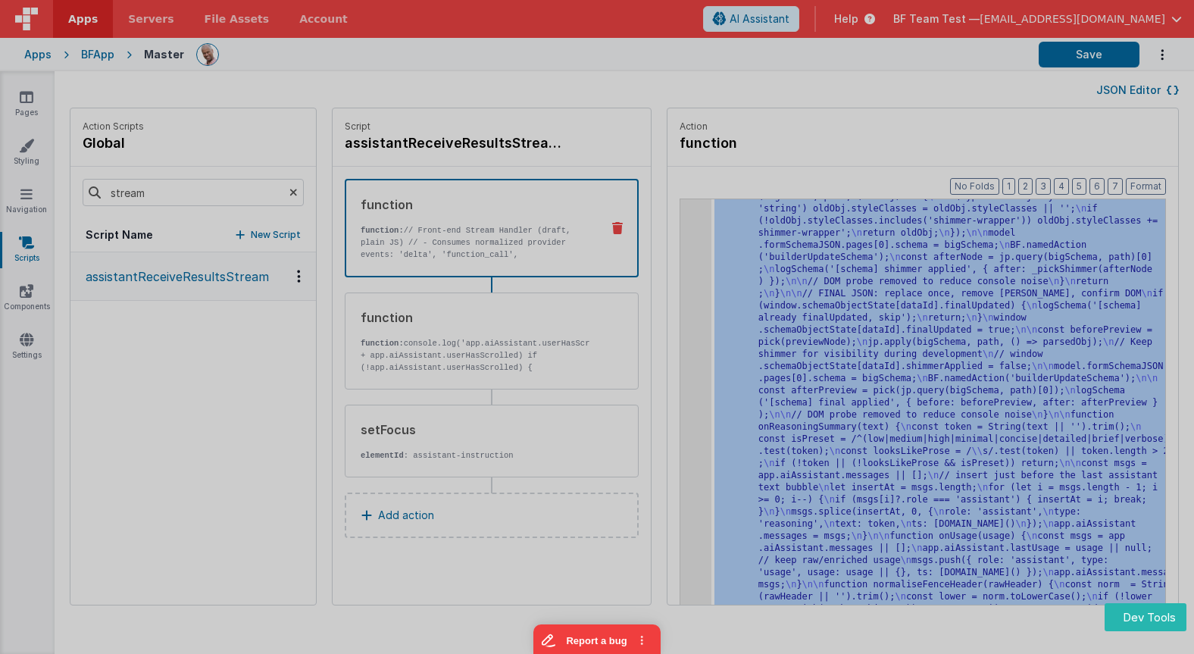
scroll to position [6605, 0]
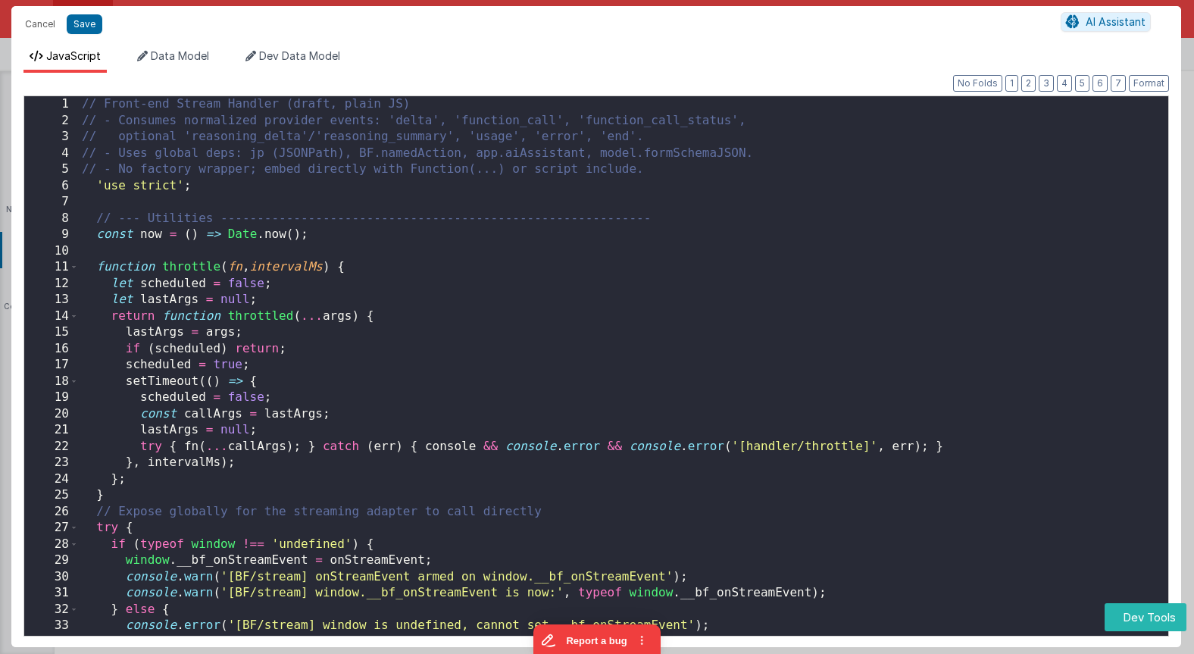
click at [728, 224] on div "// Front-end Stream Handler (draft, plain JS) // - Consumes normalized provider…" at bounding box center [624, 386] width 1090 height 581
click at [686, 196] on div "// Front-end Stream Handler (draft, plain JS) // - Consumes normalized provider…" at bounding box center [624, 386] width 1090 height 581
click at [519, 222] on div "// Front-end Stream Handler (draft, plain JS) // - Consumes normalized provider…" at bounding box center [624, 386] width 1090 height 581
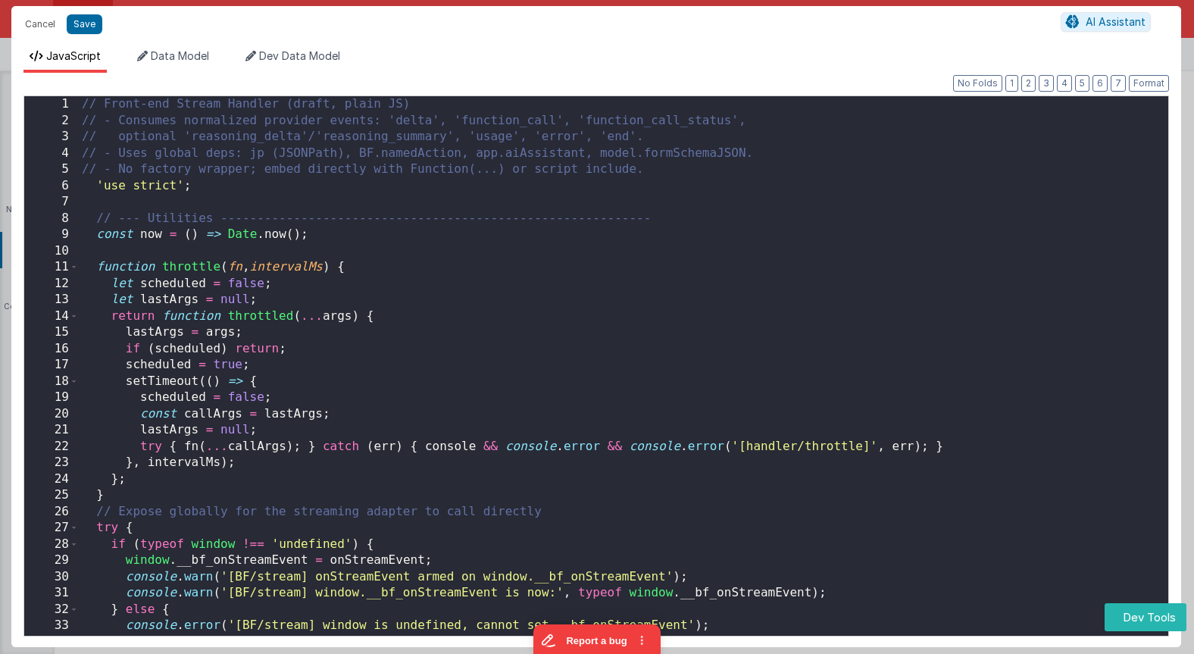
click at [177, 211] on div "// Front-end Stream Handler (draft, plain JS) // - Consumes normalized provider…" at bounding box center [624, 386] width 1090 height 581
click at [40, 25] on button "Cancel" at bounding box center [39, 24] width 45 height 21
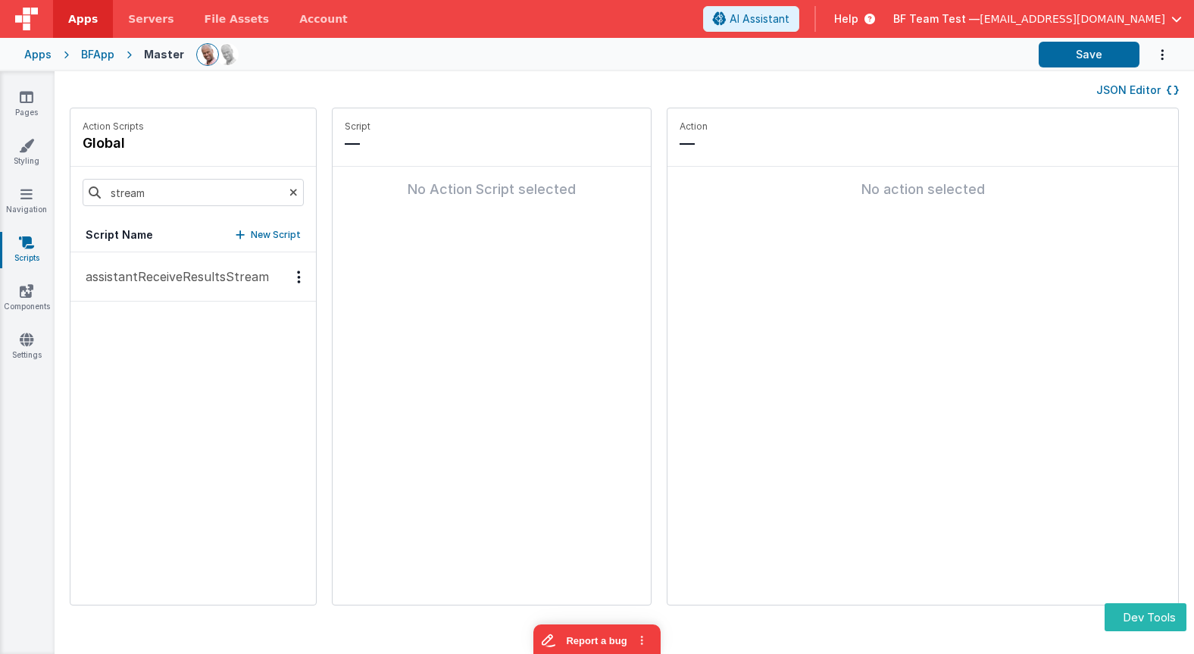
click at [148, 275] on p "assistantReceiveResultsStream" at bounding box center [173, 277] width 193 height 18
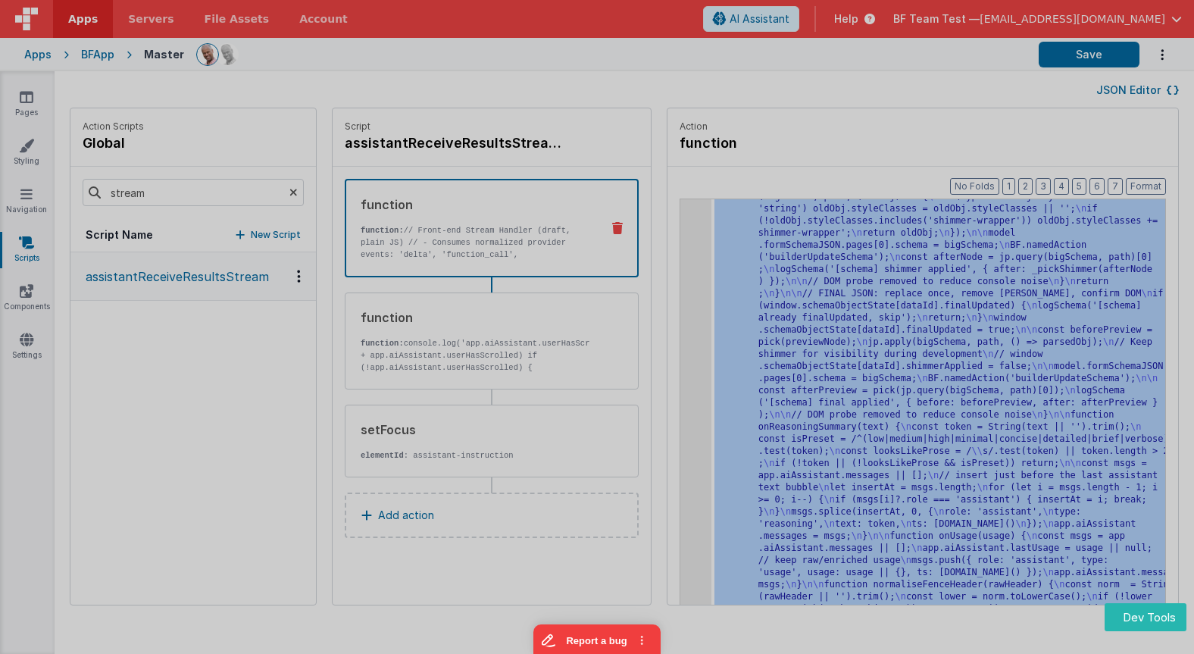
scroll to position [6605, 0]
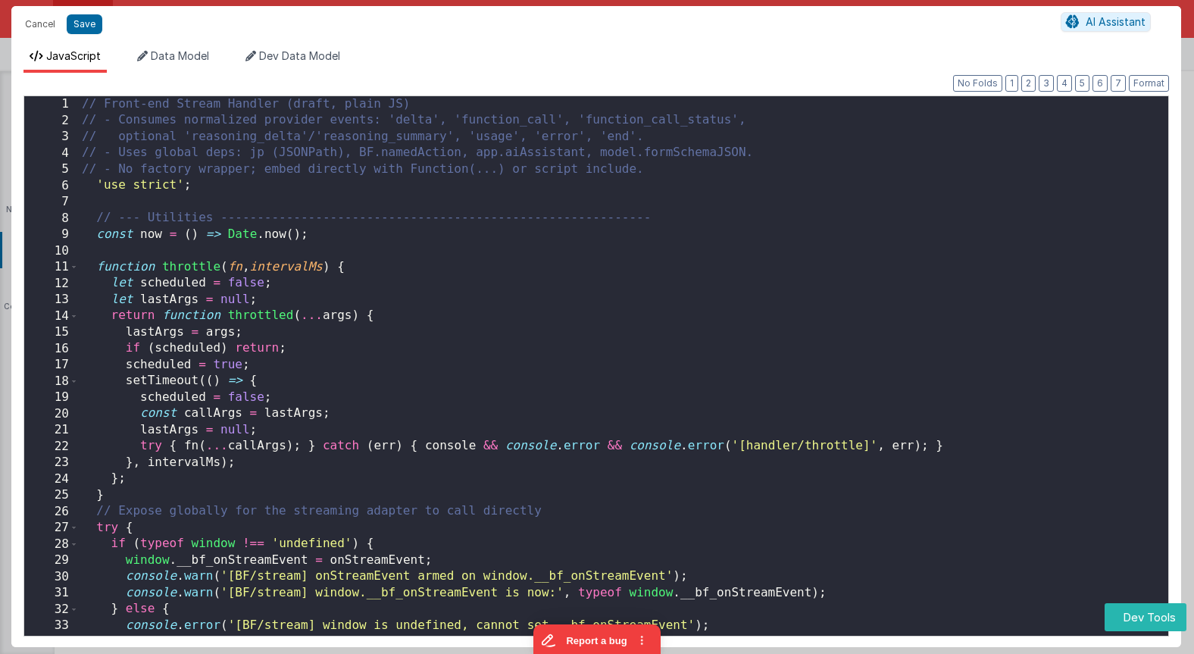
click at [665, 244] on div "// Front-end Stream Handler (draft, plain JS) // - Consumes normalized provider…" at bounding box center [624, 386] width 1090 height 581
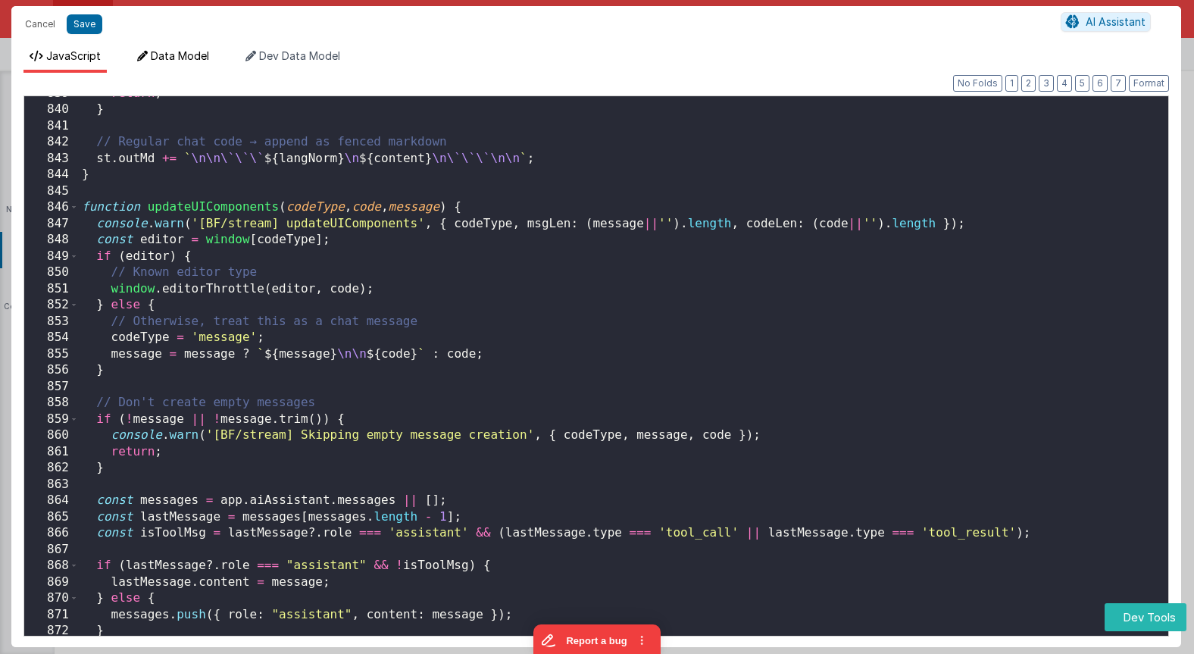
scroll to position [13731, 0]
click at [86, 30] on button "Save" at bounding box center [85, 24] width 36 height 20
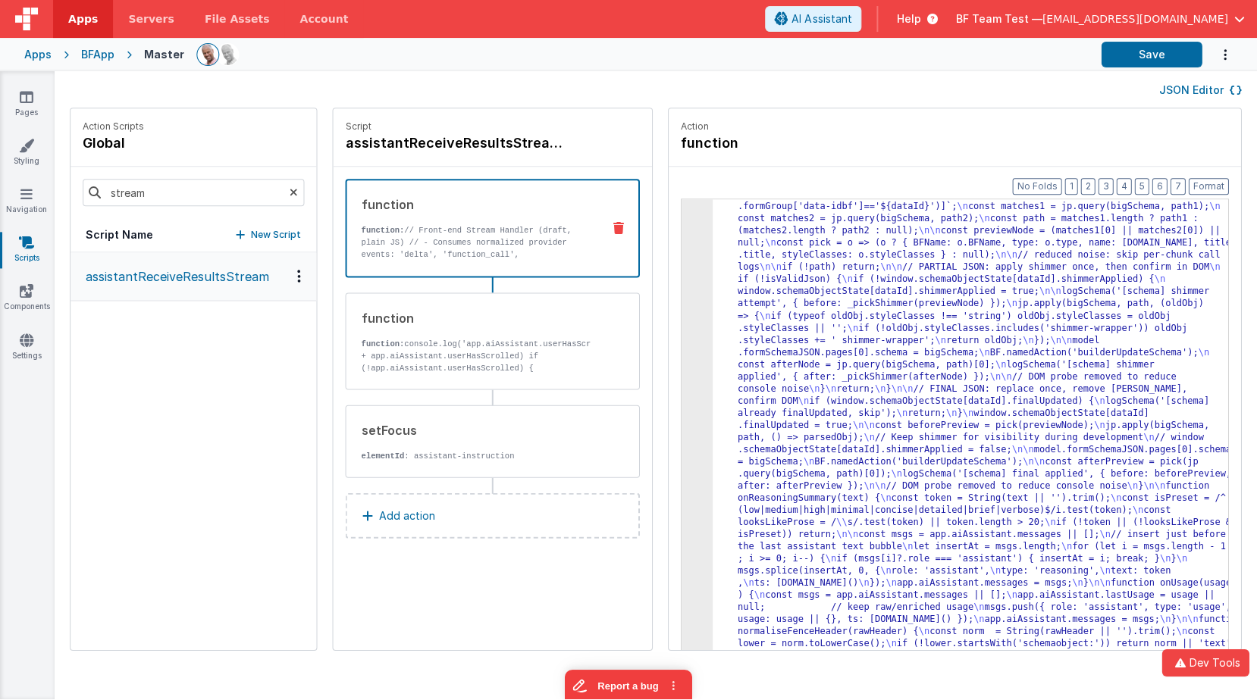
scroll to position [5419, 0]
click at [1153, 55] on button "Save" at bounding box center [1151, 55] width 101 height 26
click at [26, 278] on div "Pages Styling Navigation Scripts Components Settings" at bounding box center [27, 385] width 55 height 629
click at [22, 284] on icon at bounding box center [27, 290] width 14 height 15
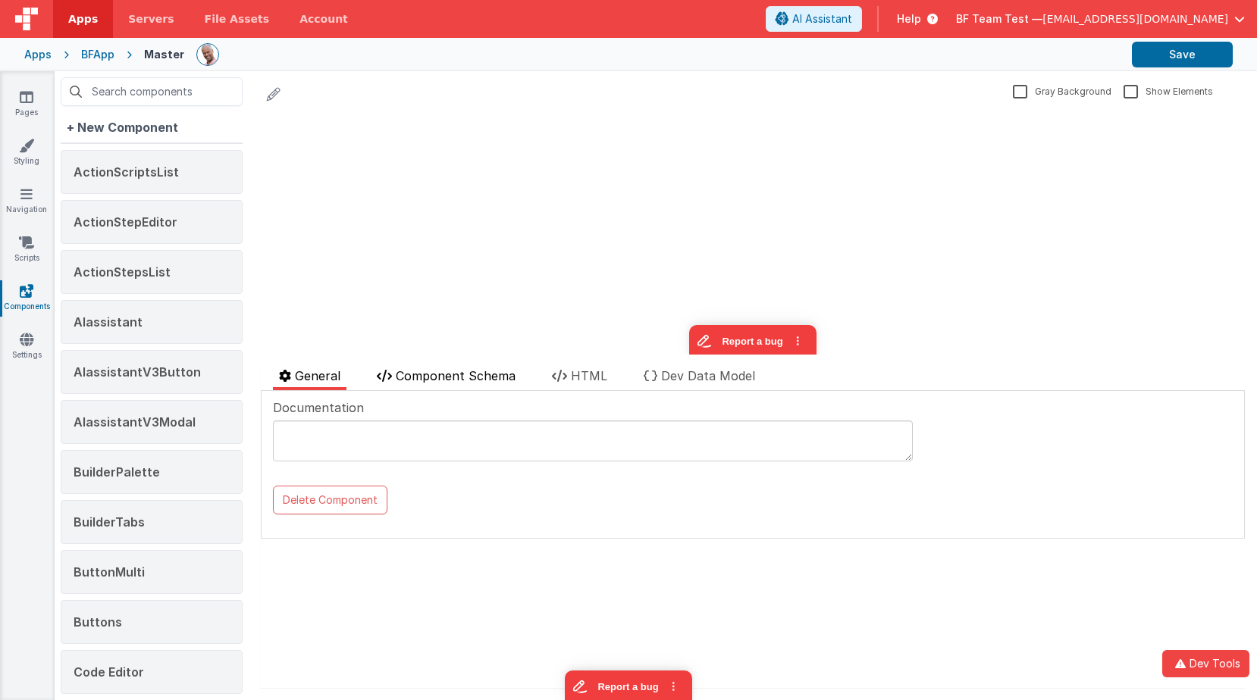
click at [493, 379] on span "Component Schema" at bounding box center [456, 375] width 120 height 15
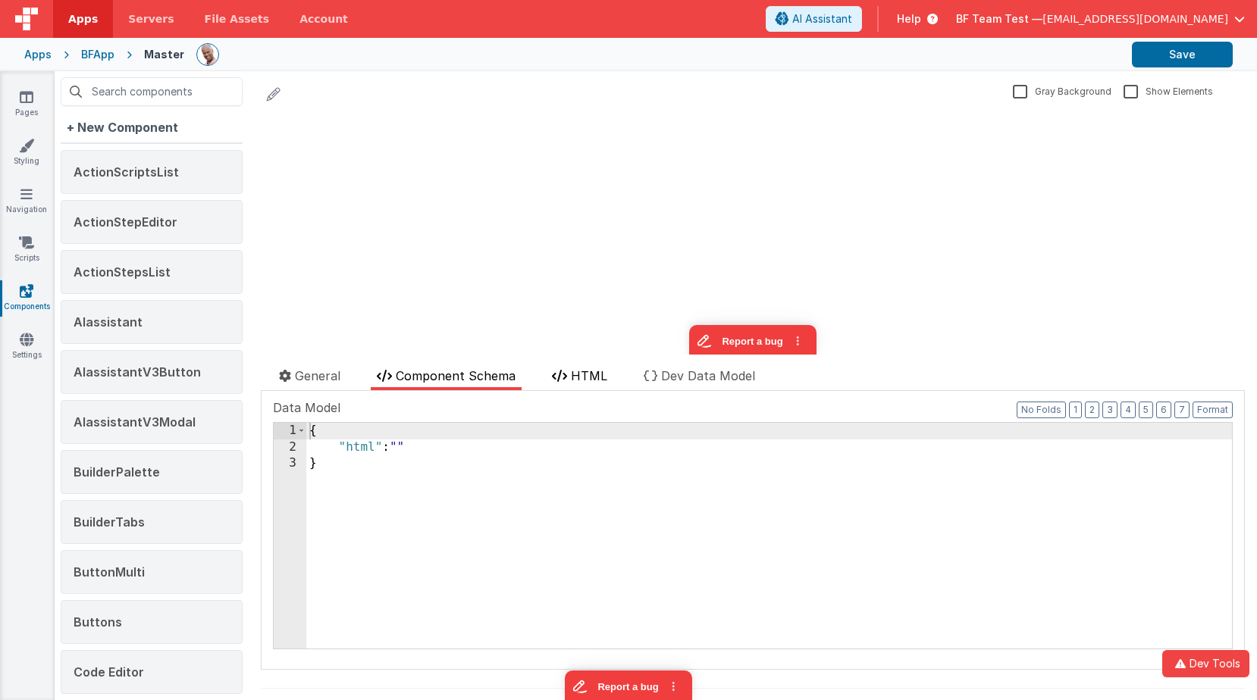
click at [566, 375] on icon at bounding box center [559, 376] width 15 height 12
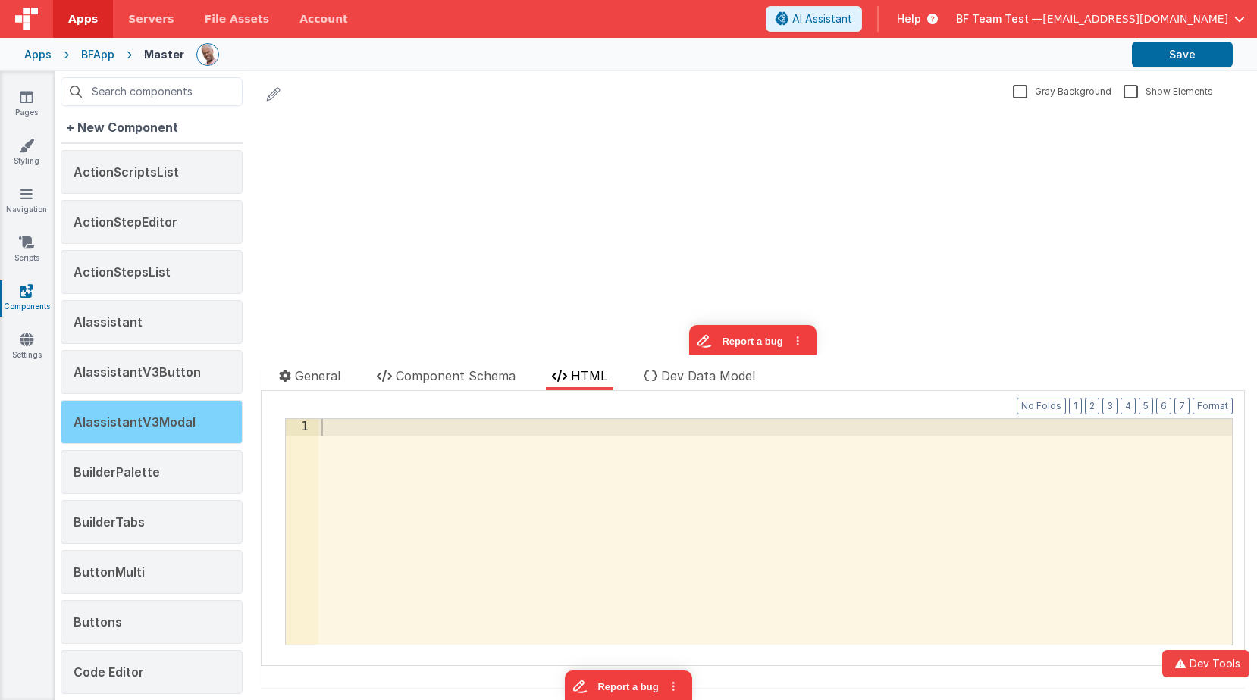
click at [180, 413] on div "AIassistantV3Modal" at bounding box center [152, 422] width 182 height 44
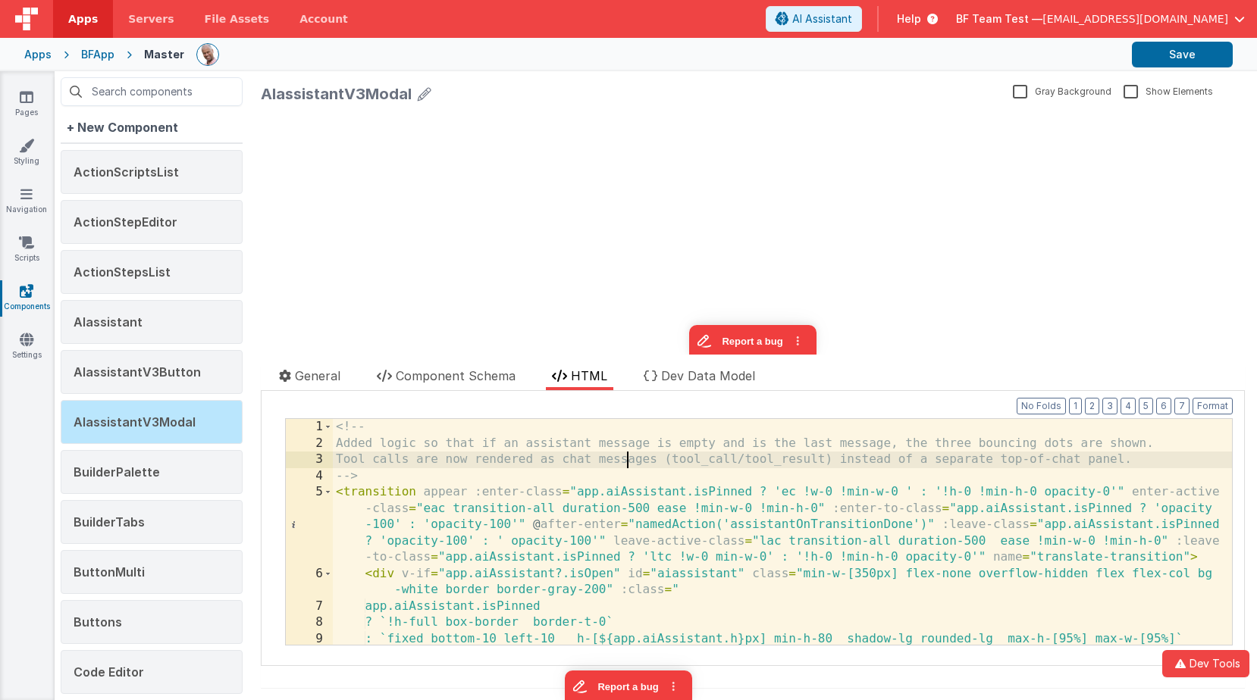
click at [624, 460] on div "<!-- Added logic so that if an assistant message is empty and is the last messa…" at bounding box center [782, 548] width 899 height 258
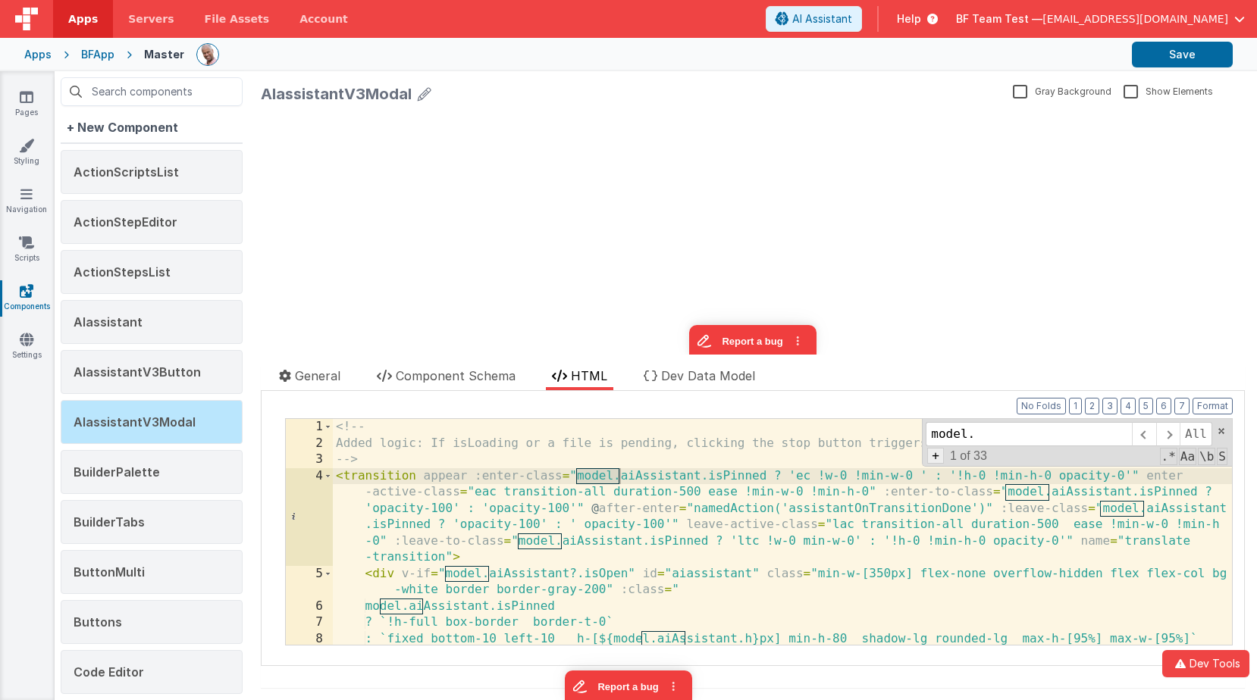
type input "model."
click at [938, 459] on span "+" at bounding box center [935, 456] width 17 height 16
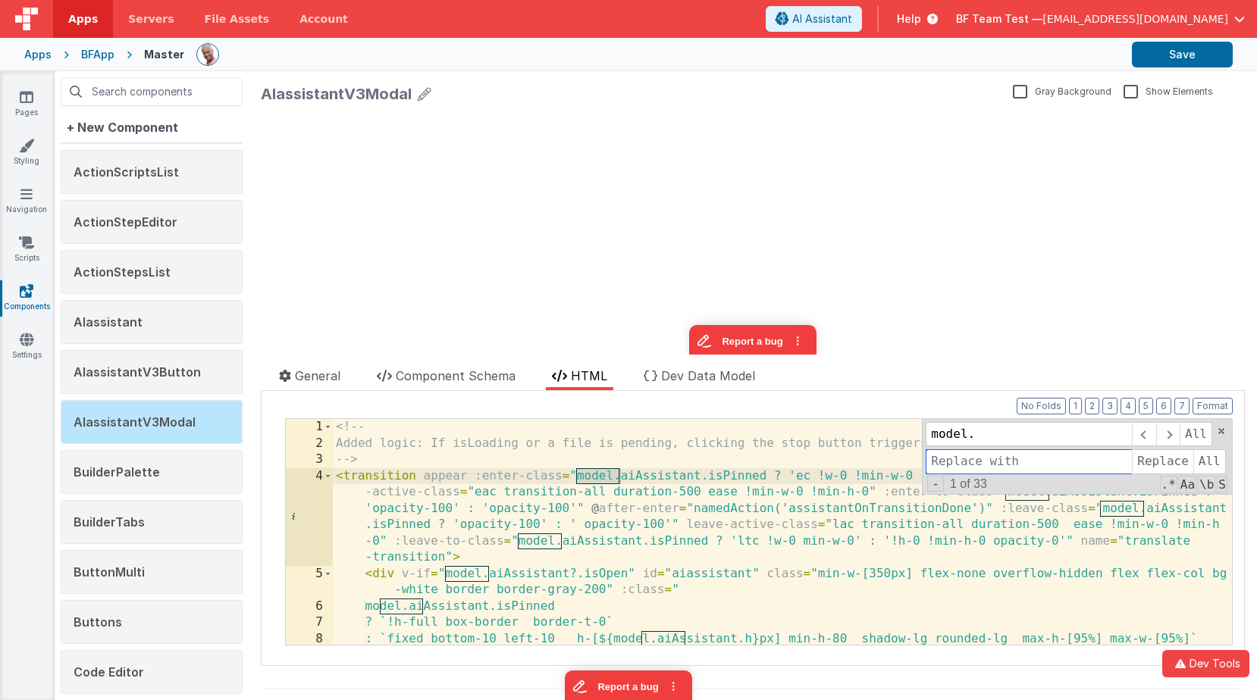
click at [938, 459] on input at bounding box center [1028, 461] width 206 height 24
type input "app."
click at [1194, 465] on span "All" at bounding box center [1209, 461] width 33 height 24
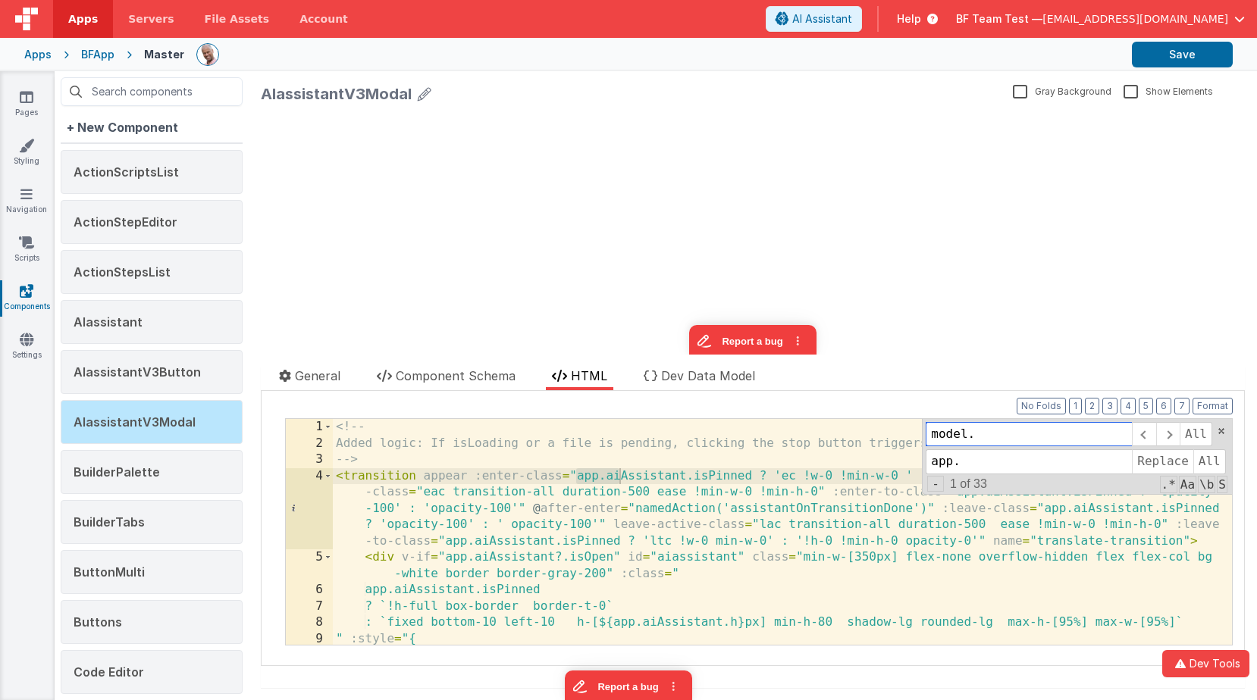
click at [1065, 438] on input "model." at bounding box center [1028, 434] width 206 height 24
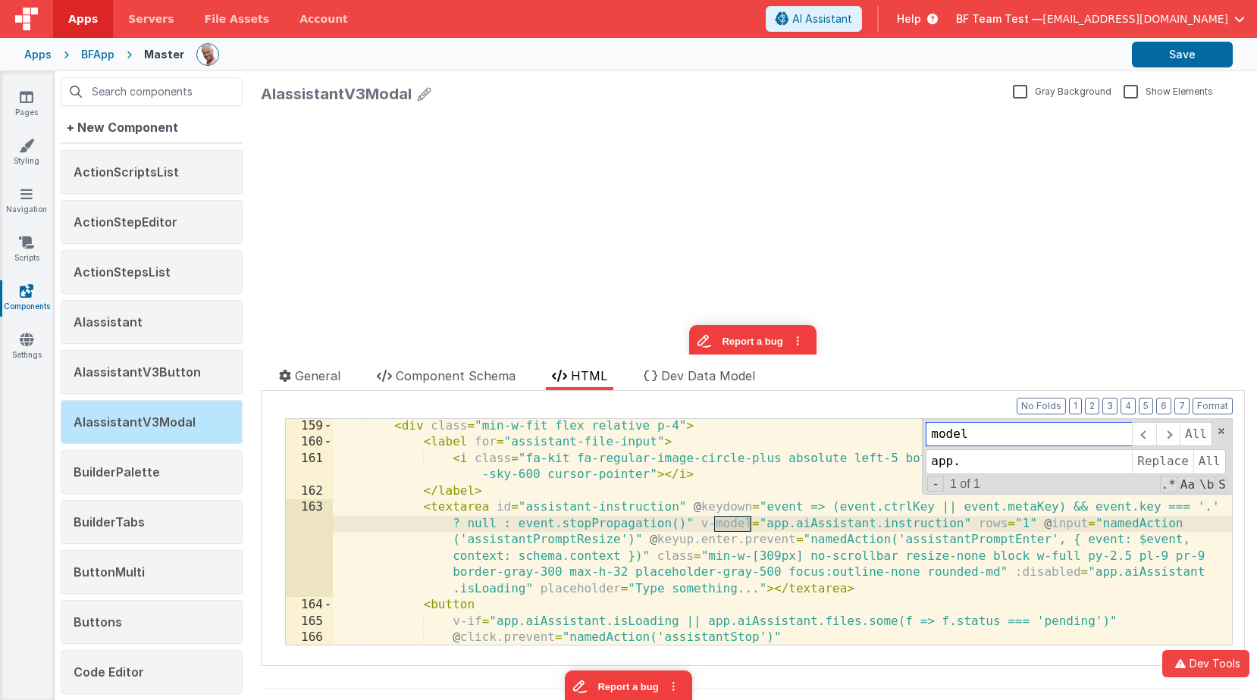
scroll to position [3195, 0]
type input "model"
click at [1168, 57] on button "Save" at bounding box center [1182, 55] width 101 height 26
click at [33, 246] on icon at bounding box center [26, 242] width 15 height 15
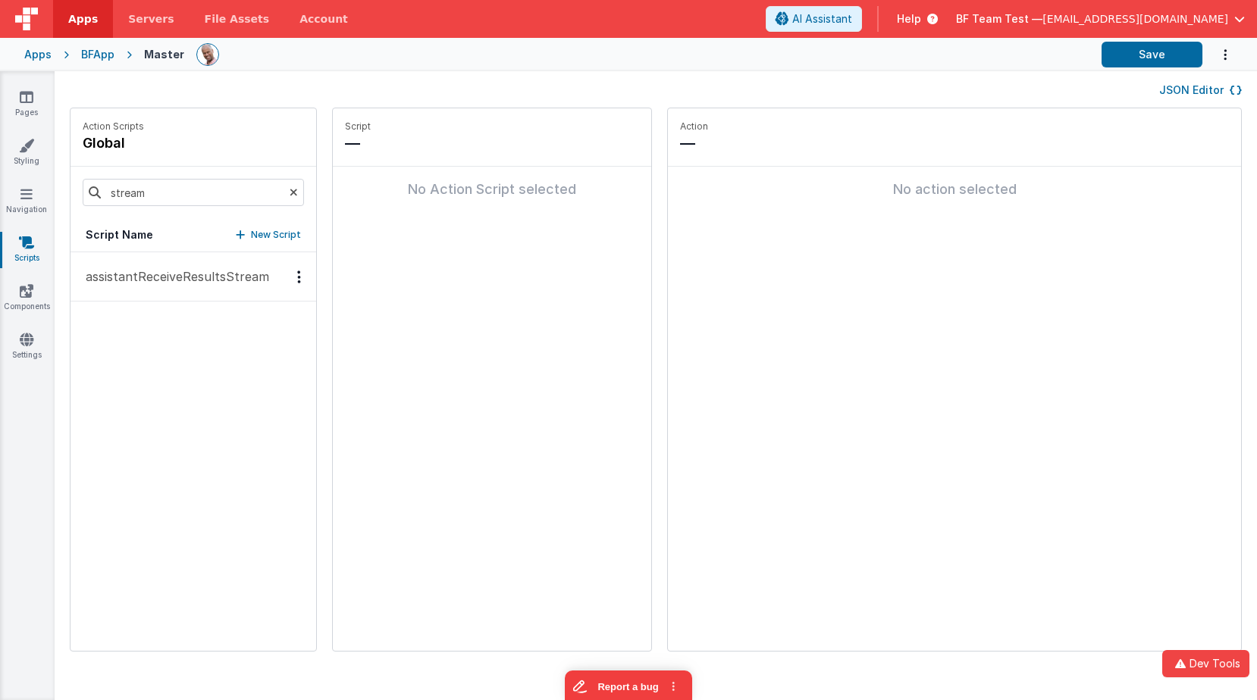
click at [220, 277] on p "assistantReceiveResultsStream" at bounding box center [173, 277] width 193 height 18
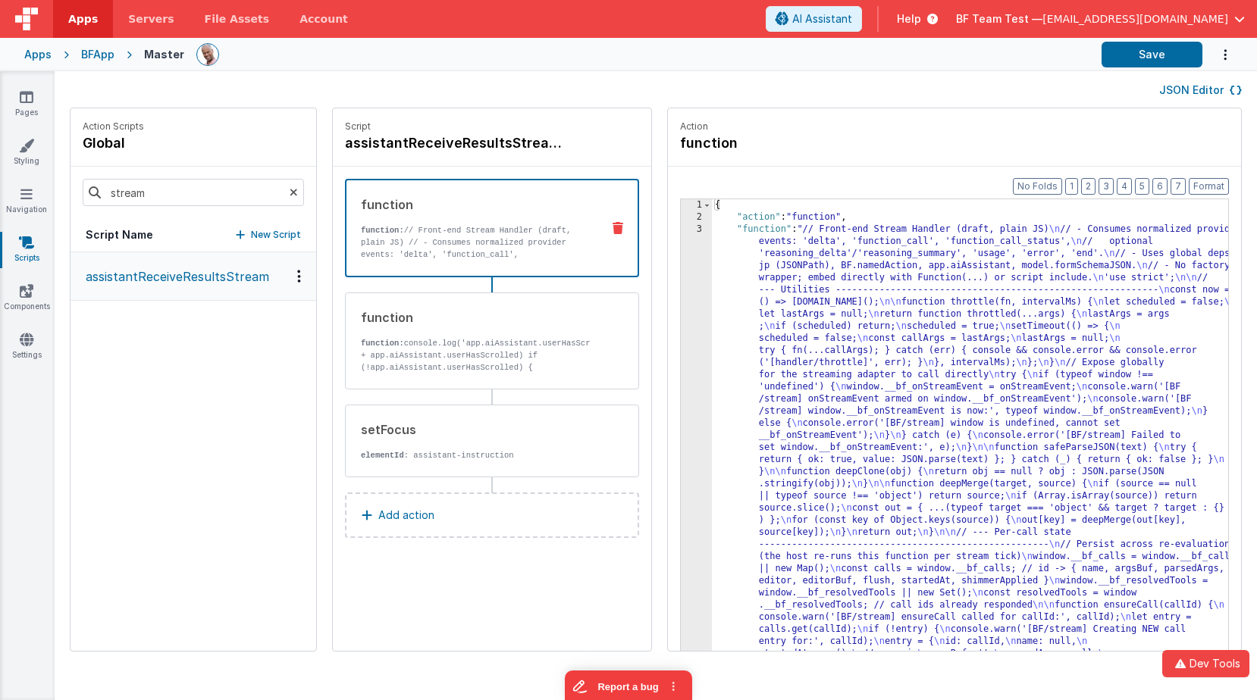
drag, startPoint x: 440, startPoint y: 249, endPoint x: 552, endPoint y: 252, distance: 112.2
click at [439, 249] on p "function: // Front-end Stream Handler (draft, plain JS) // - Consumes normalize…" at bounding box center [475, 284] width 228 height 121
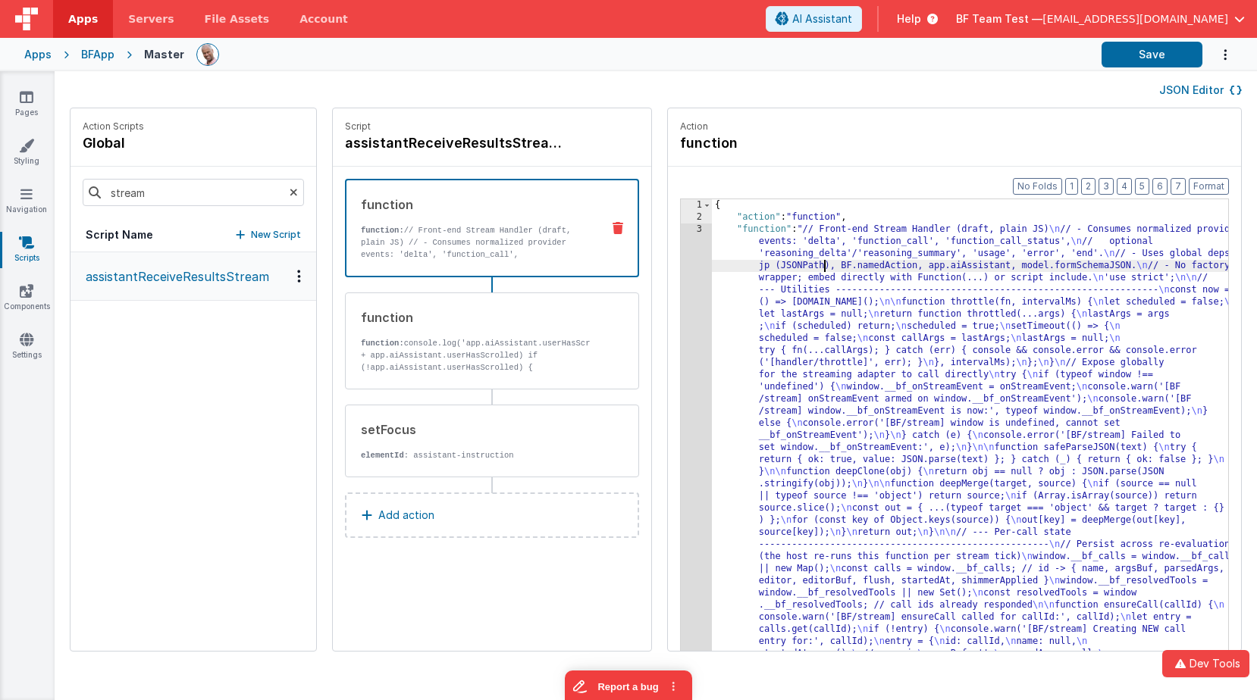
drag, startPoint x: 802, startPoint y: 261, endPoint x: 718, endPoint y: 261, distance: 83.4
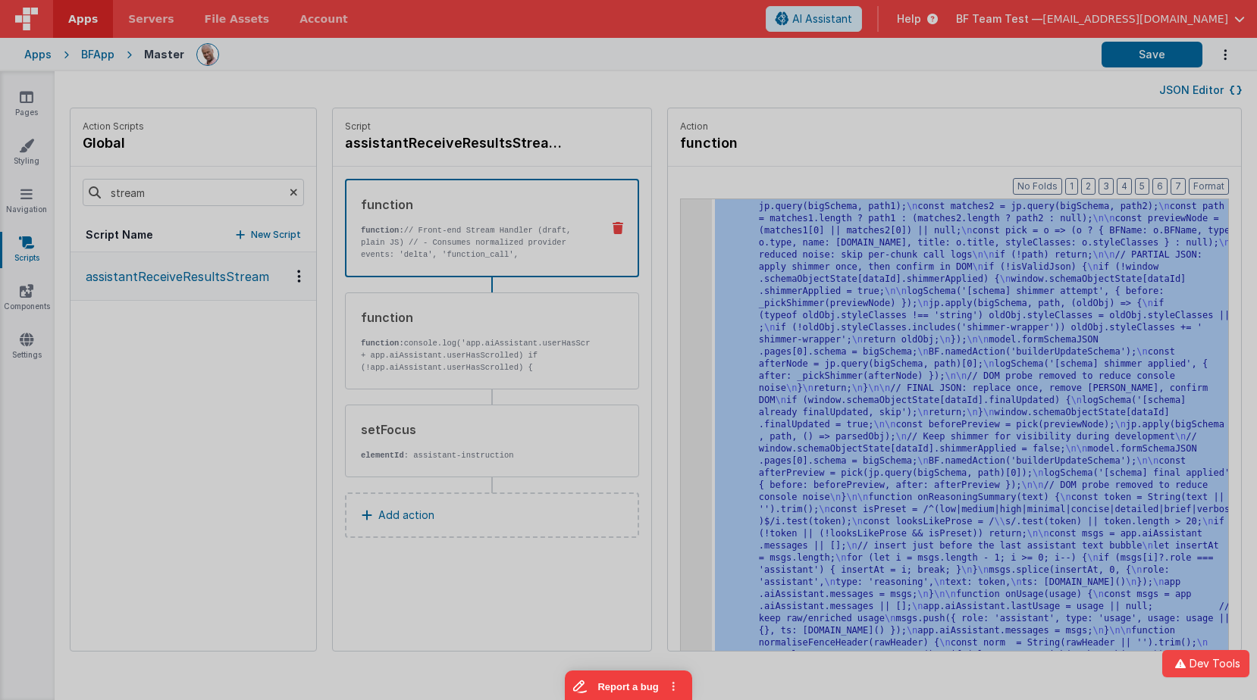
scroll to position [5674, 0]
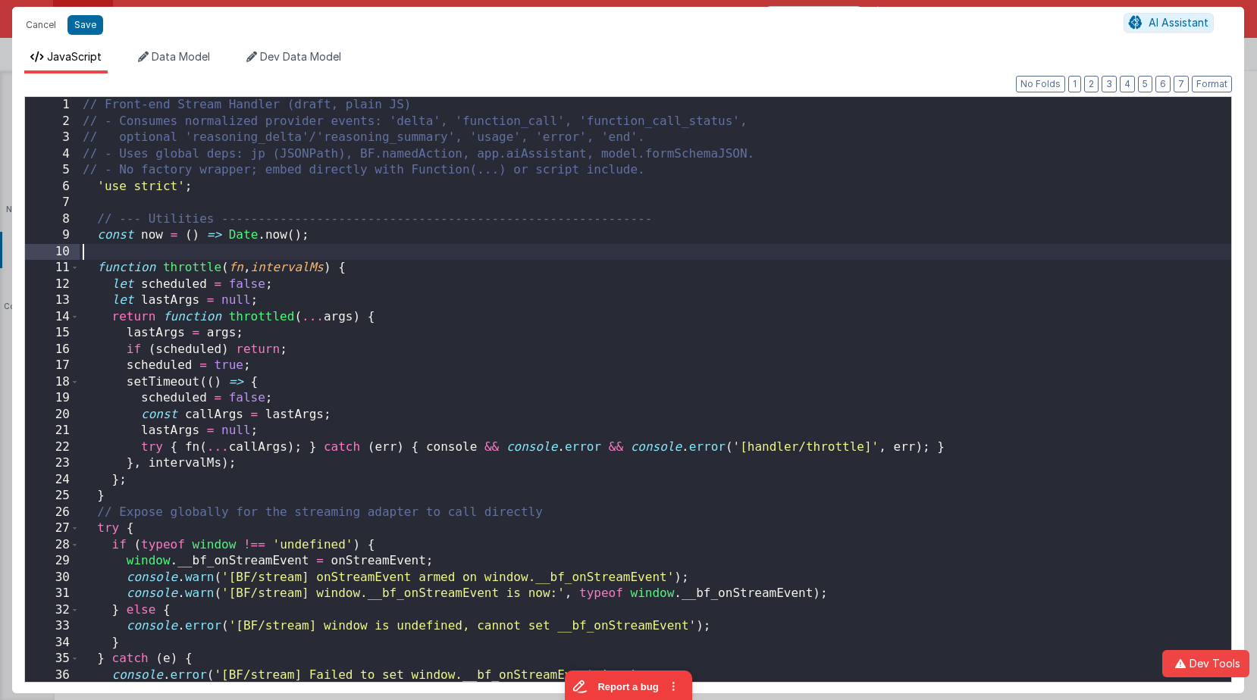
click at [675, 255] on div "// Front-end Stream Handler (draft, plain JS) // - Consumes normalized provider…" at bounding box center [655, 406] width 1151 height 618
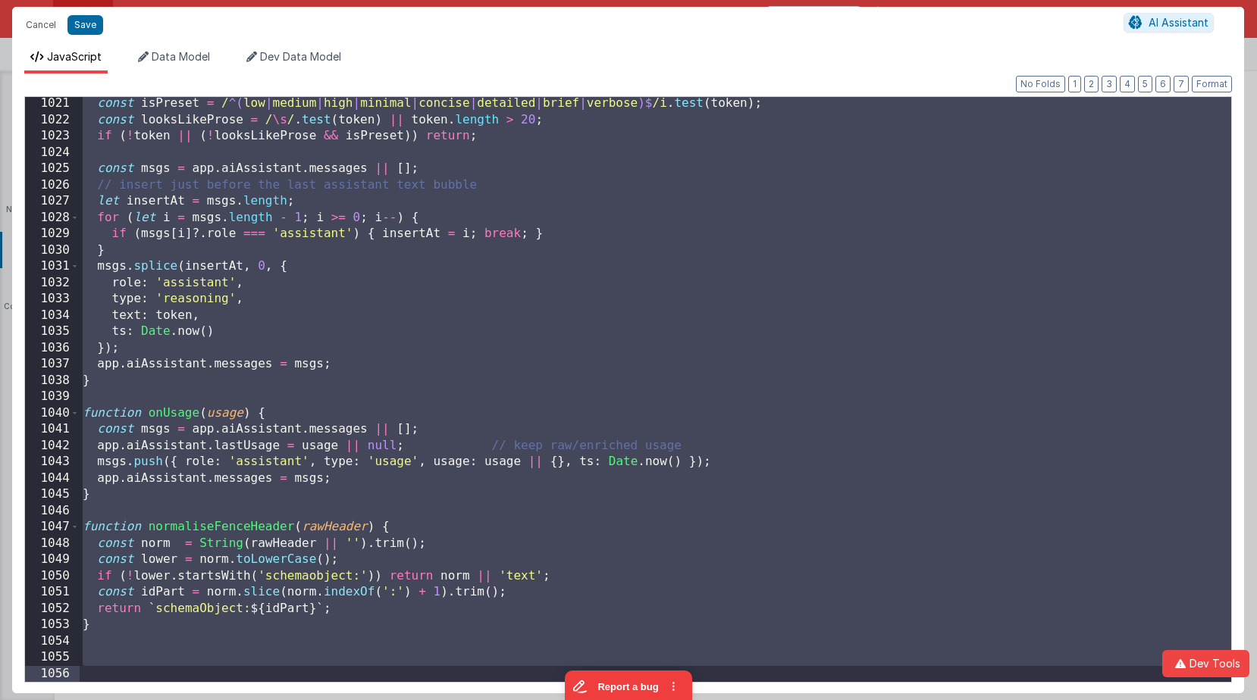
scroll to position [0, 0]
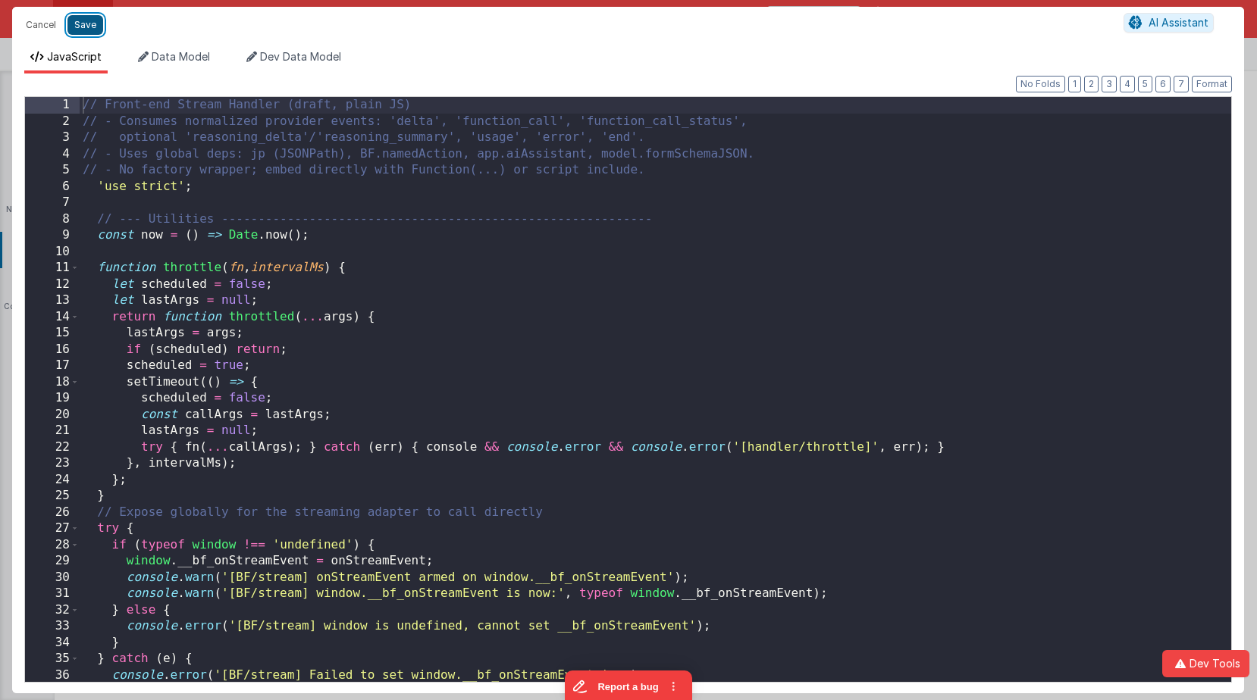
click at [93, 30] on button "Save" at bounding box center [85, 25] width 36 height 20
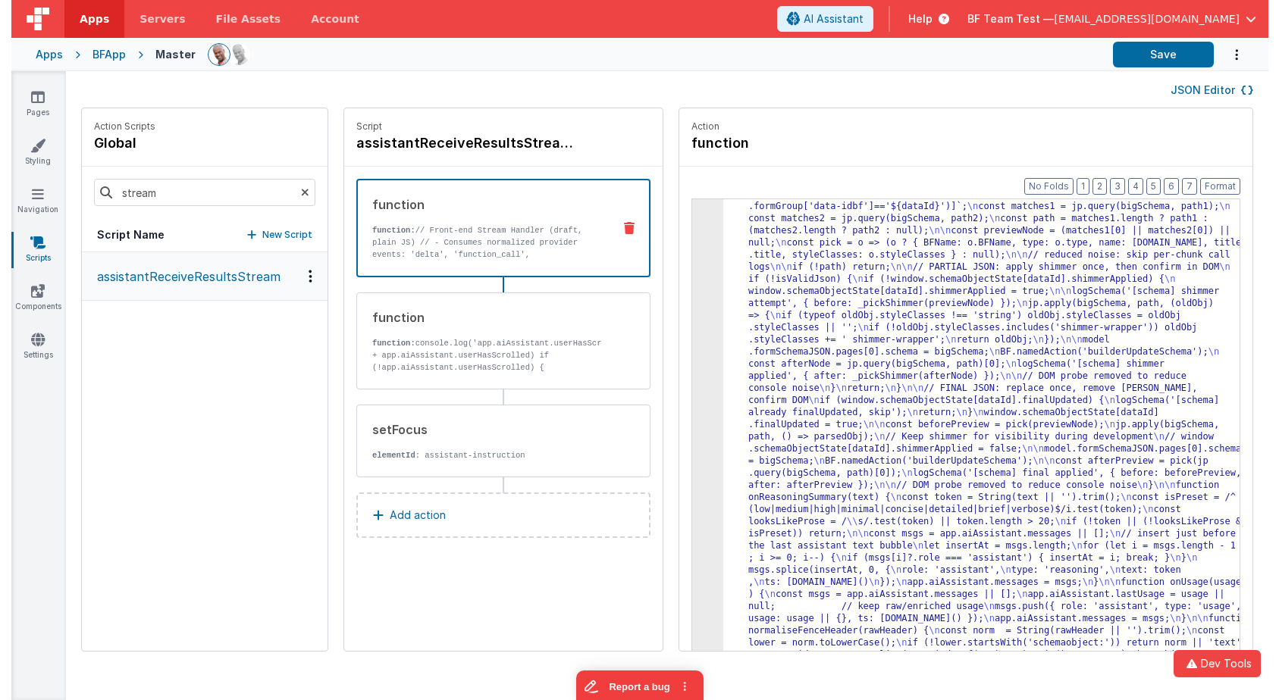
scroll to position [5407, 0]
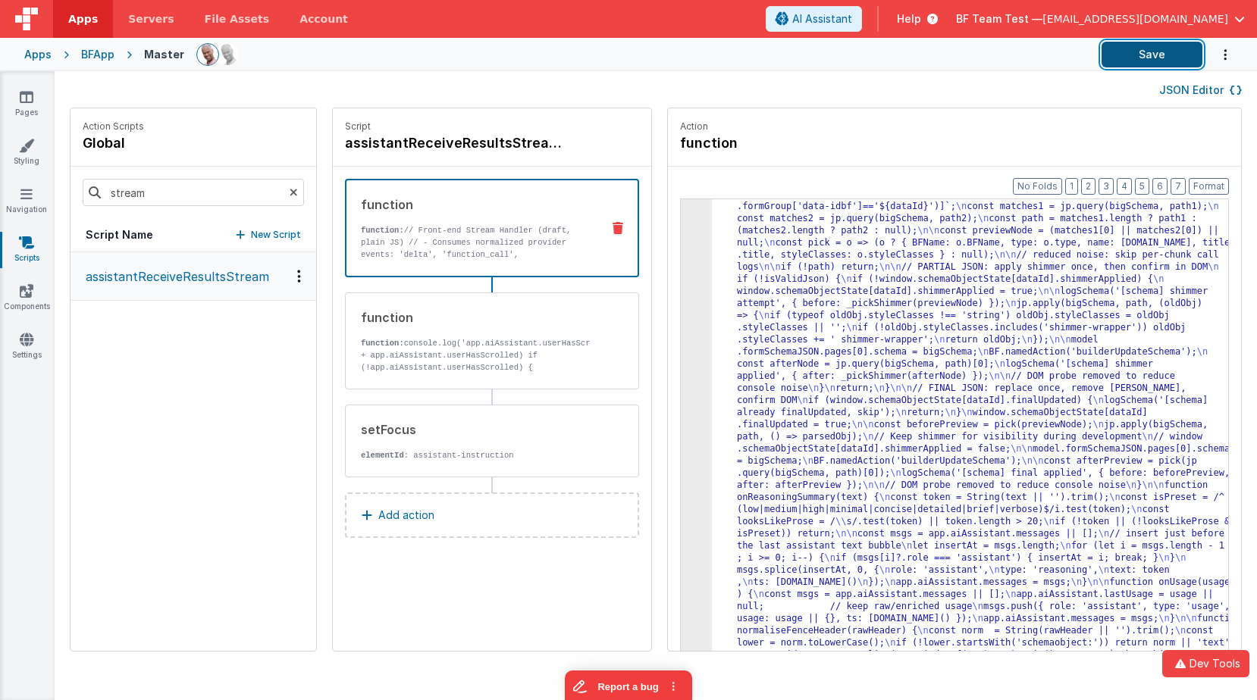
click at [1178, 62] on button "Save" at bounding box center [1151, 55] width 101 height 26
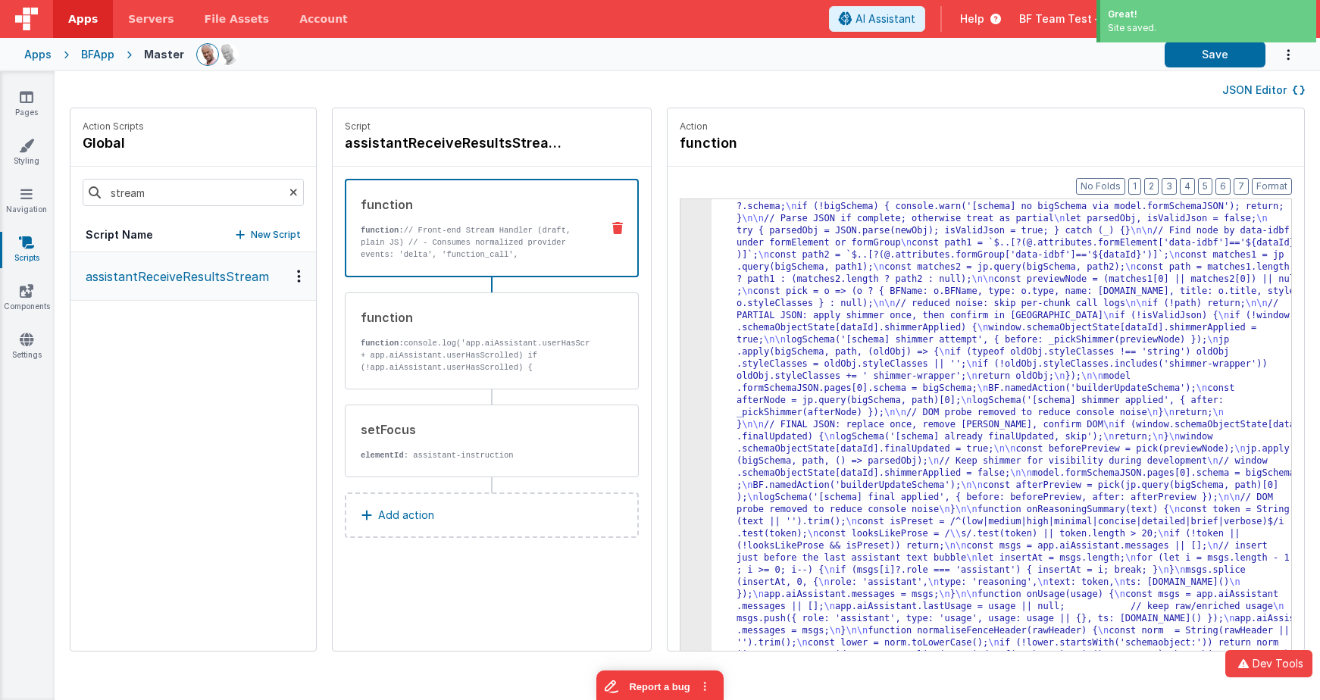
scroll to position [4703, 0]
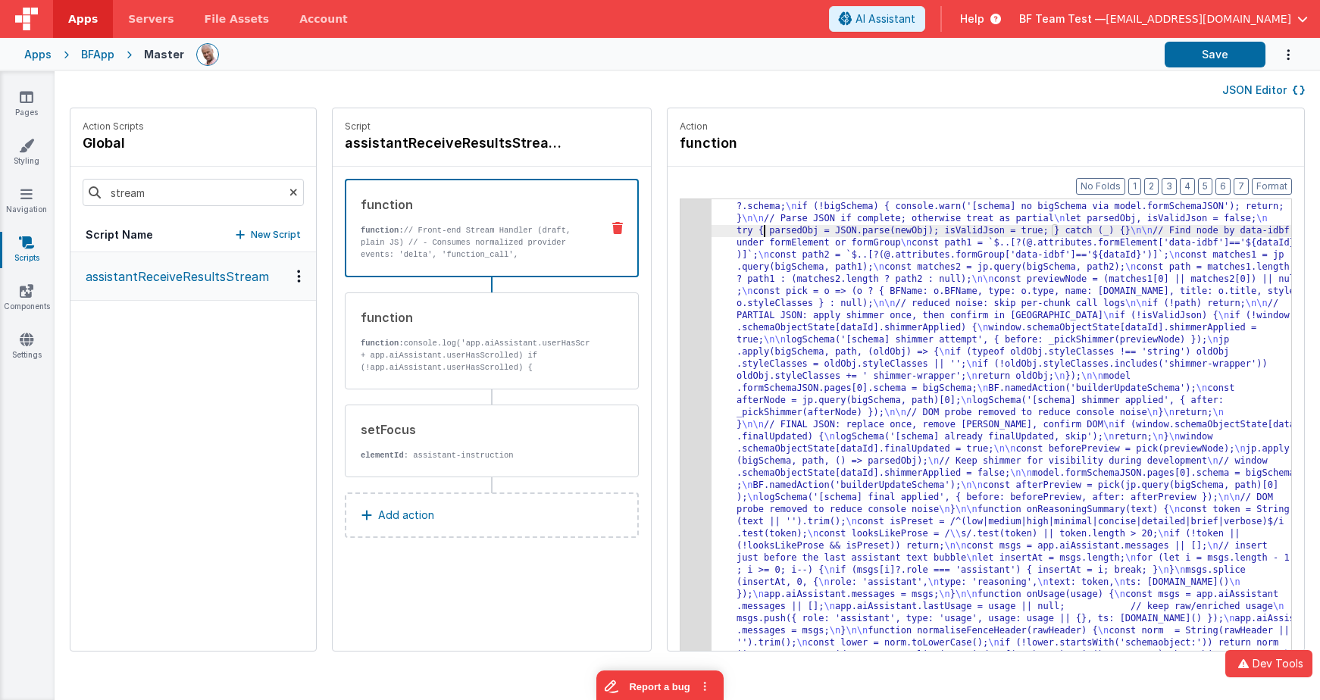
drag, startPoint x: 740, startPoint y: 233, endPoint x: 711, endPoint y: 227, distance: 29.3
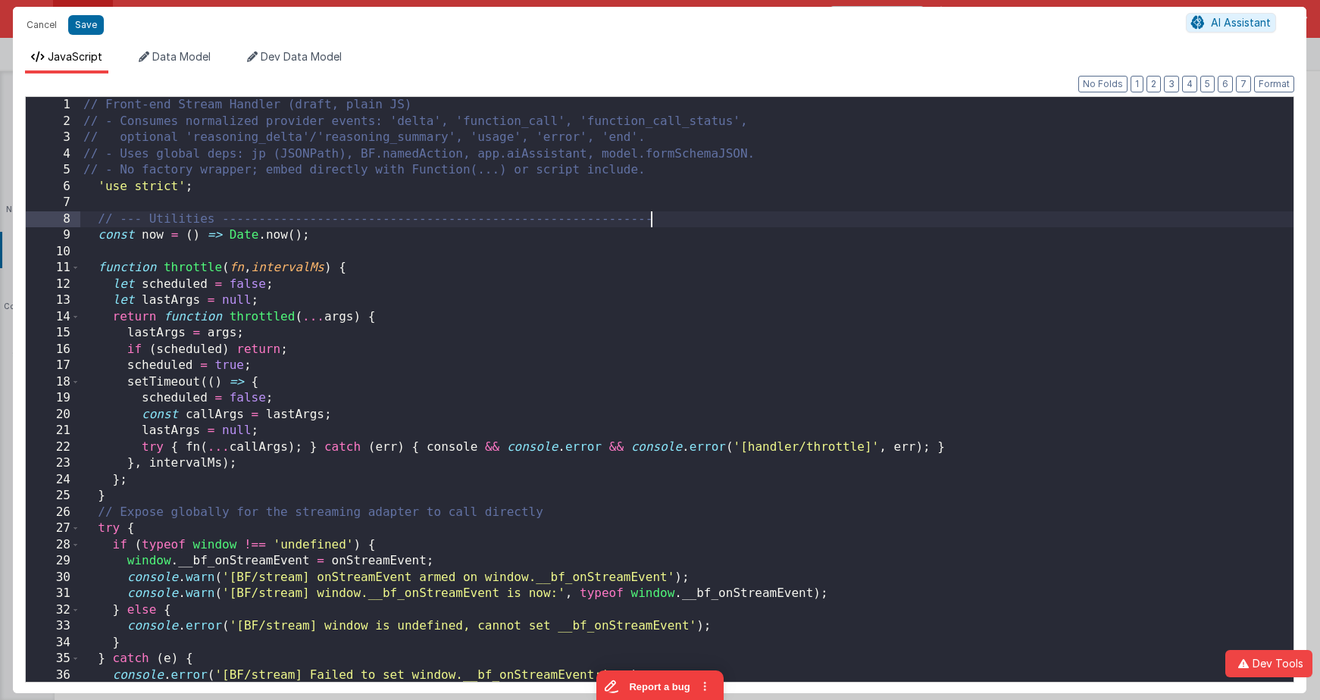
scroll to position [0, 0]
click at [674, 220] on div "// Front-end Stream Handler (draft, plain JS) // - Consumes normalized provider…" at bounding box center [686, 406] width 1213 height 618
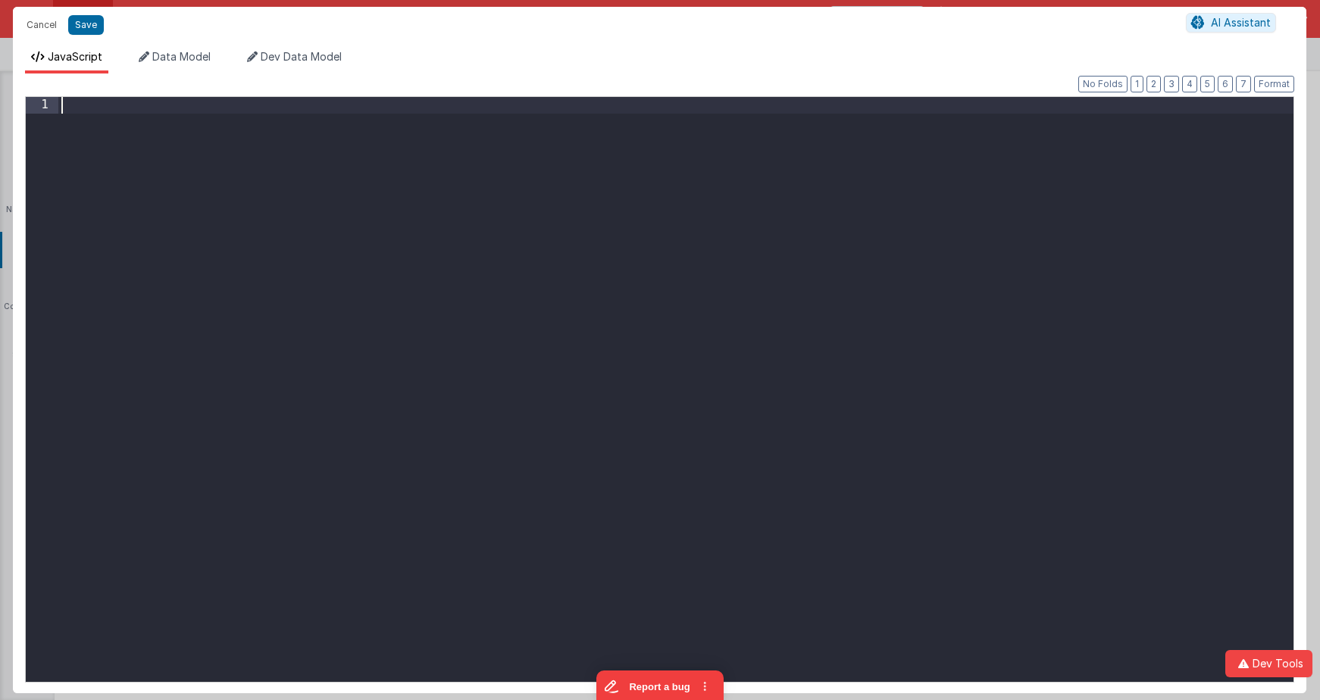
scroll to position [16768, 0]
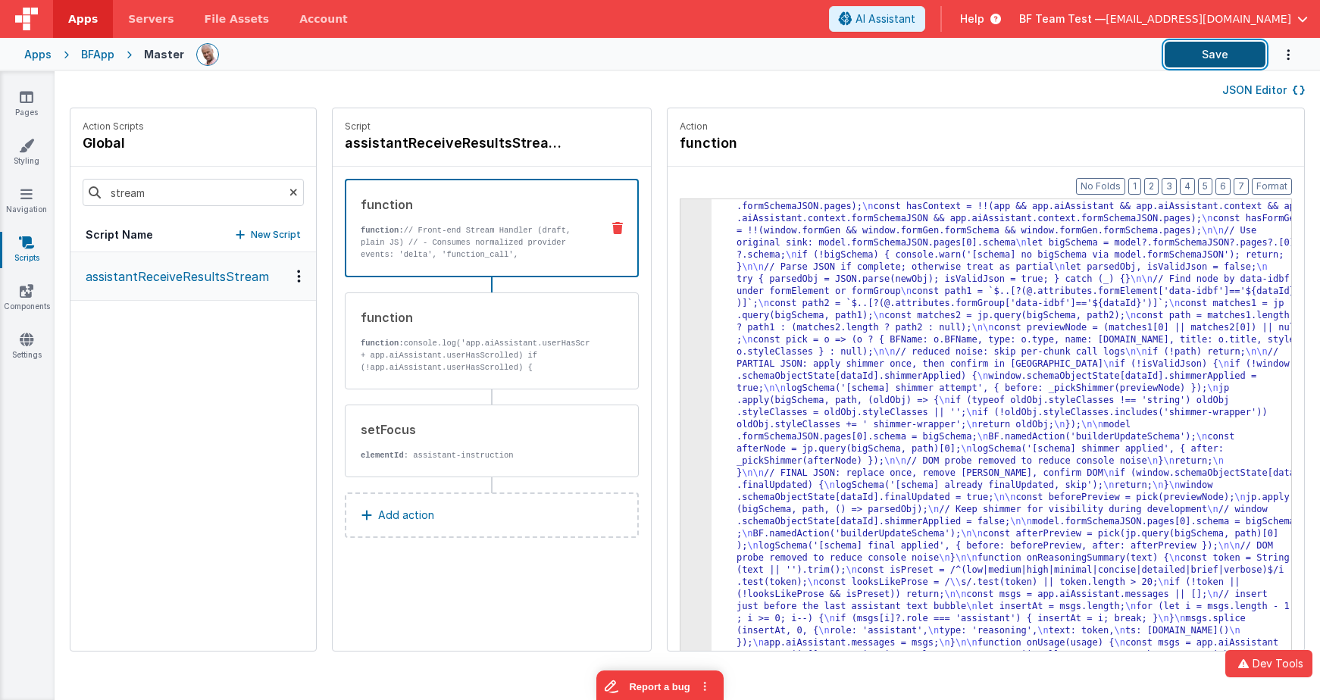
click at [1194, 61] on button "Save" at bounding box center [1215, 55] width 101 height 26
